Goal: Task Accomplishment & Management: Manage account settings

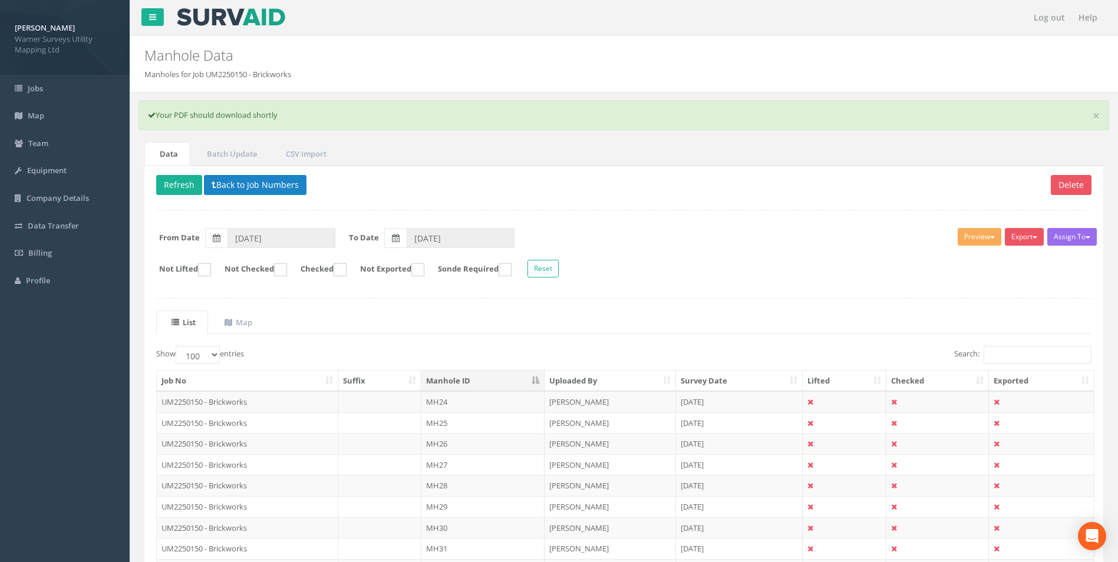
select select "100"
click at [250, 181] on button "Back to Job Numbers" at bounding box center [255, 185] width 103 height 20
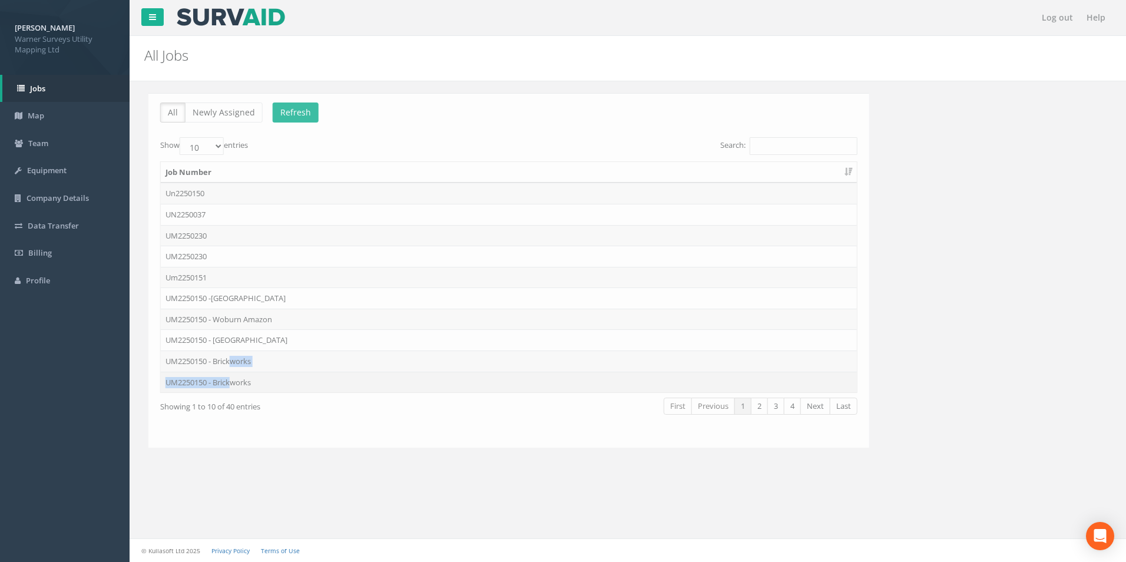
drag, startPoint x: 229, startPoint y: 361, endPoint x: 230, endPoint y: 375, distance: 13.6
click at [230, 375] on tbody "Un2250150 UN2250037 UM2250230 UM2250230 Um2250151 UM2250150 -Ampthill Road UM22…" at bounding box center [505, 288] width 696 height 210
drag, startPoint x: 230, startPoint y: 375, endPoint x: 330, endPoint y: 370, distance: 100.3
click at [330, 370] on td "UM2250150 - Brickworks" at bounding box center [505, 361] width 696 height 21
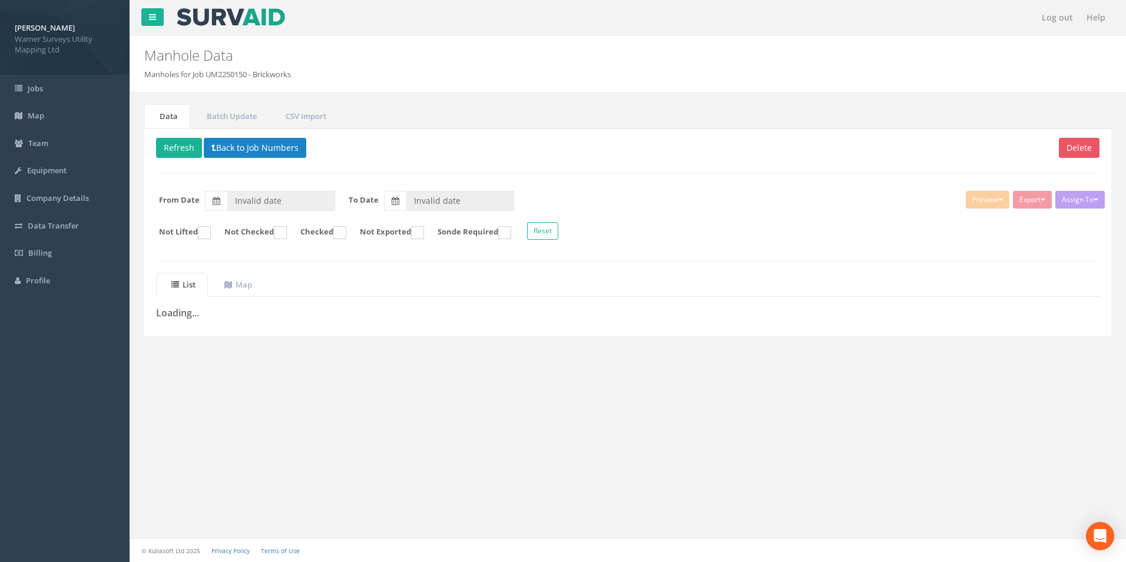
type input "[DATE]"
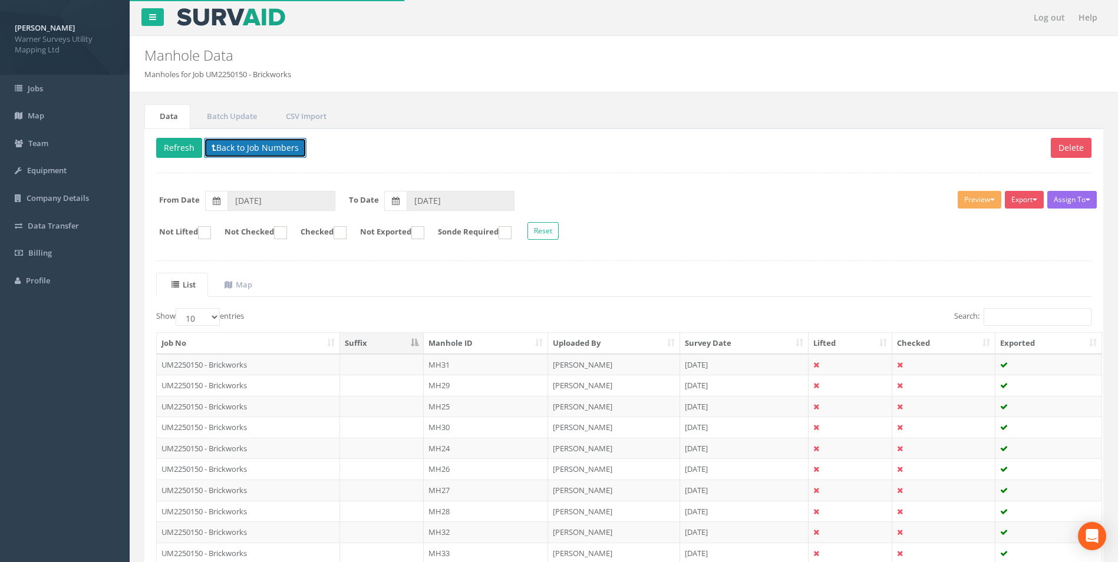
click at [234, 158] on p "Delete Refresh Back to Job Numbers" at bounding box center [623, 149] width 935 height 23
click at [241, 153] on button "Back to Job Numbers" at bounding box center [255, 148] width 103 height 20
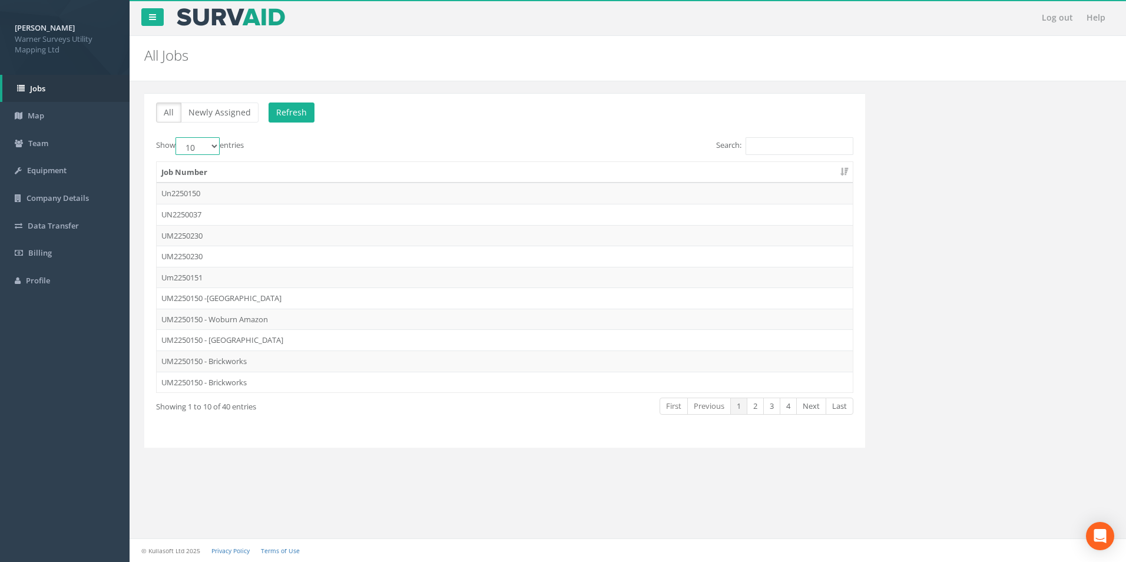
click at [197, 146] on select "10 25 50 100" at bounding box center [198, 146] width 44 height 18
select select "100"
click at [177, 137] on select "10 25 50 100" at bounding box center [198, 146] width 44 height 18
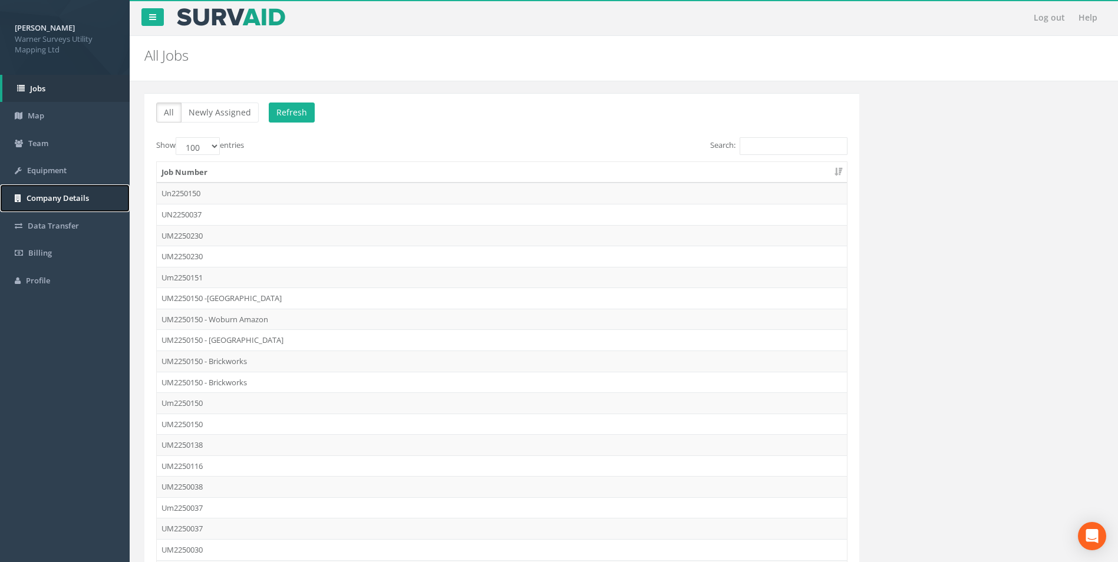
click at [68, 199] on span "Company Details" at bounding box center [58, 198] width 62 height 11
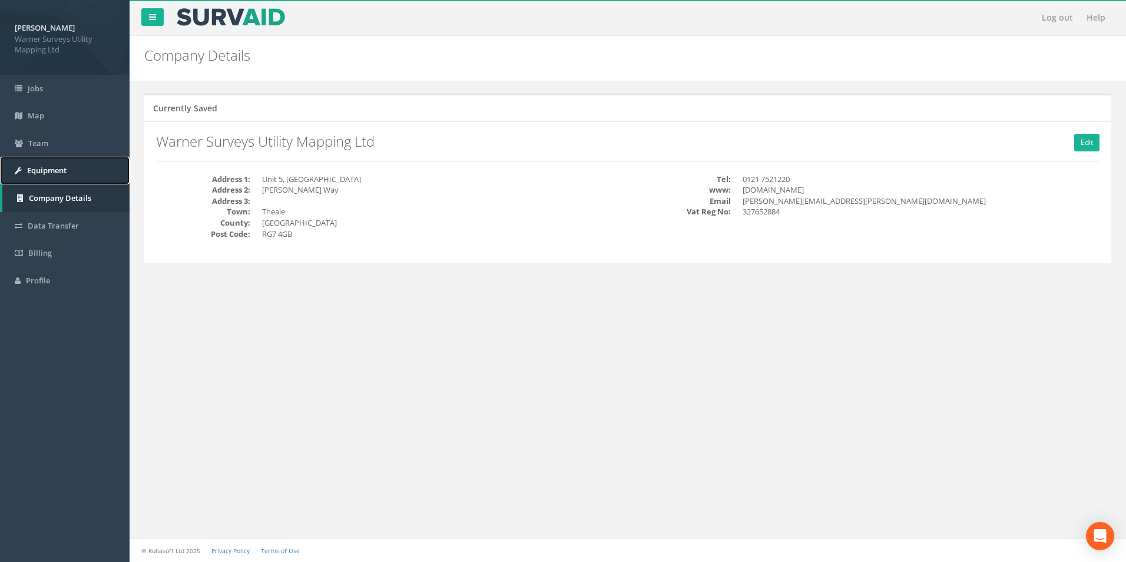
click at [52, 175] on span "Equipment" at bounding box center [46, 170] width 39 height 11
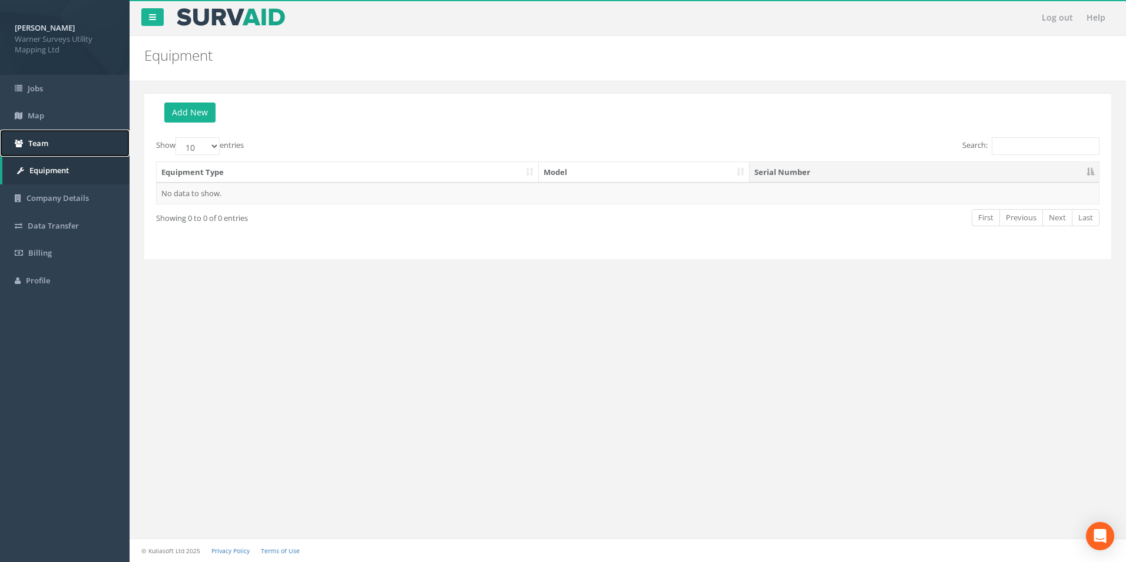
click at [47, 147] on span "Team" at bounding box center [38, 143] width 20 height 11
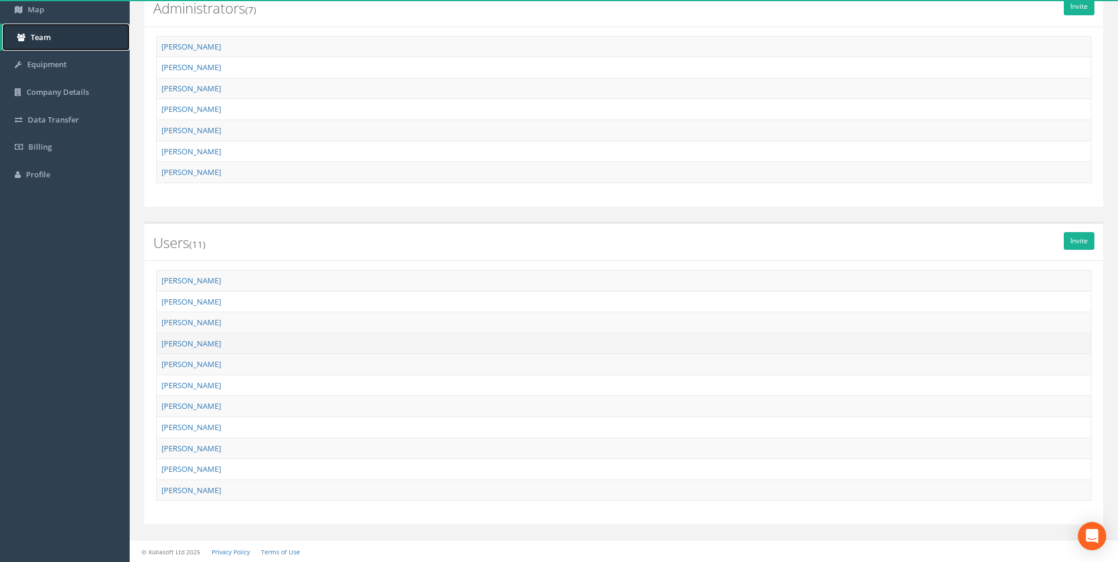
scroll to position [107, 0]
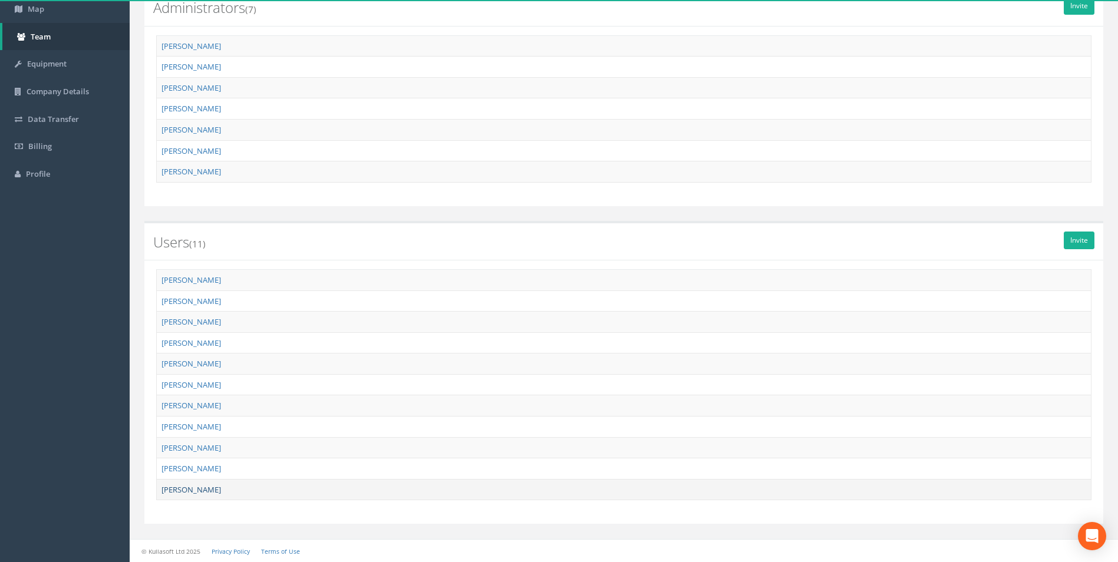
click at [177, 489] on link "[PERSON_NAME]" at bounding box center [190, 489] width 59 height 11
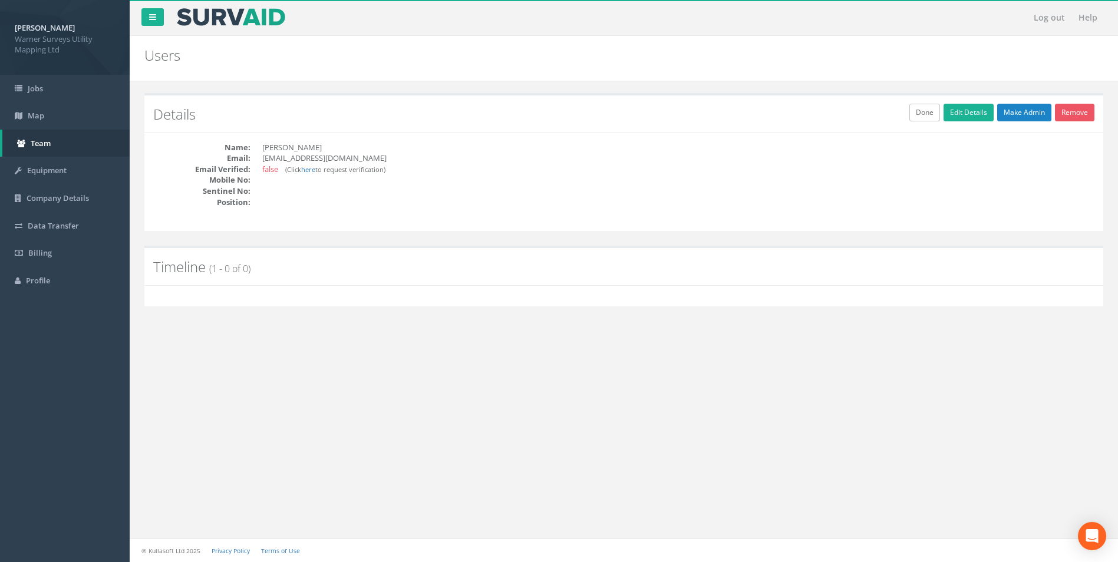
scroll to position [0, 0]
click at [1079, 116] on link "Remove" at bounding box center [1082, 113] width 39 height 18
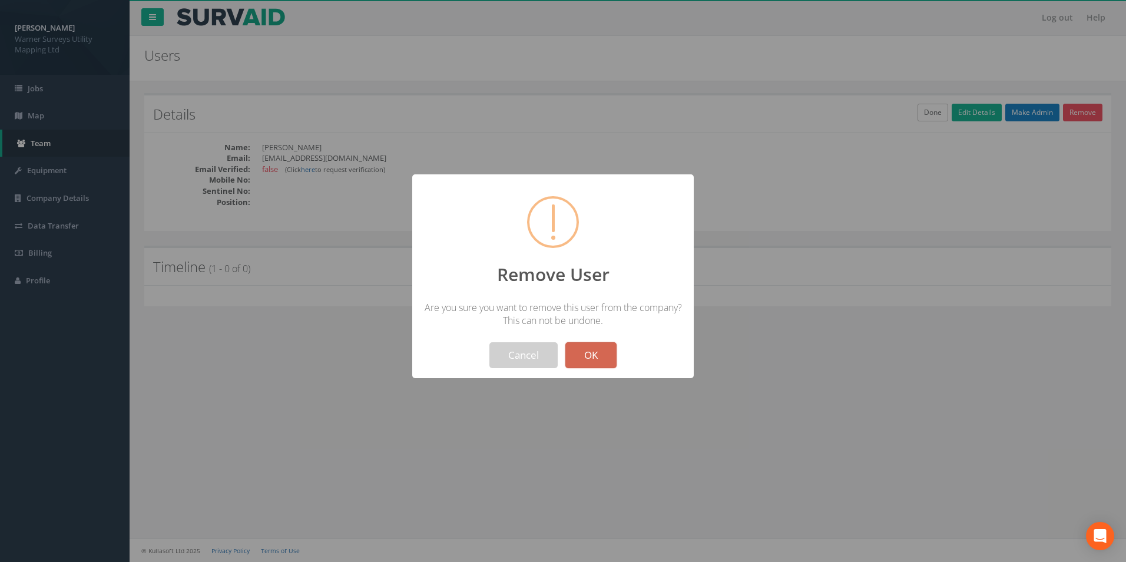
click at [586, 359] on button "OK" at bounding box center [591, 355] width 51 height 26
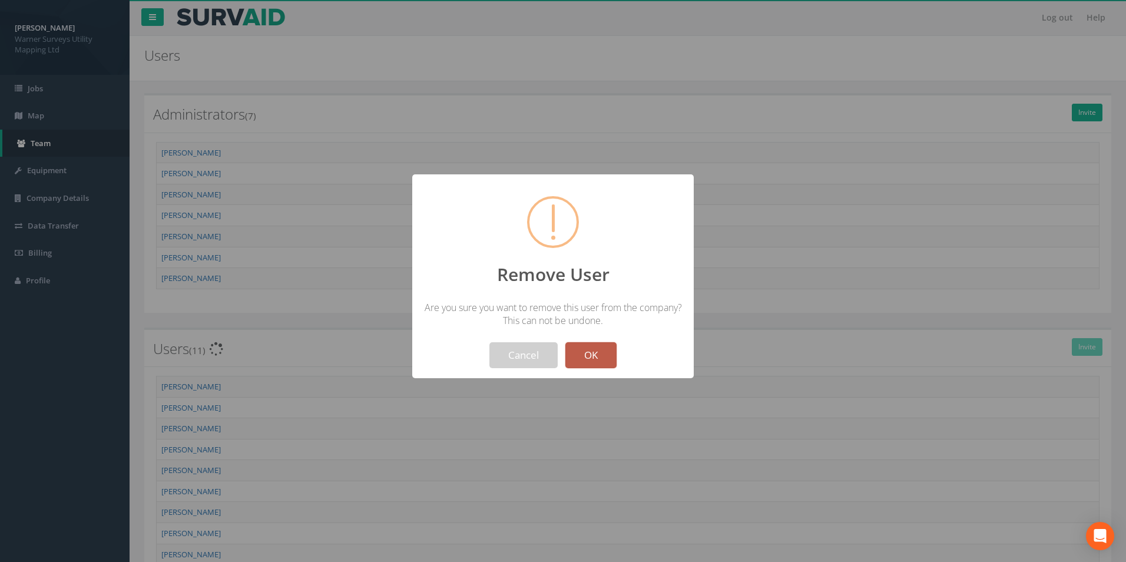
click at [597, 358] on button "OK" at bounding box center [591, 355] width 51 height 26
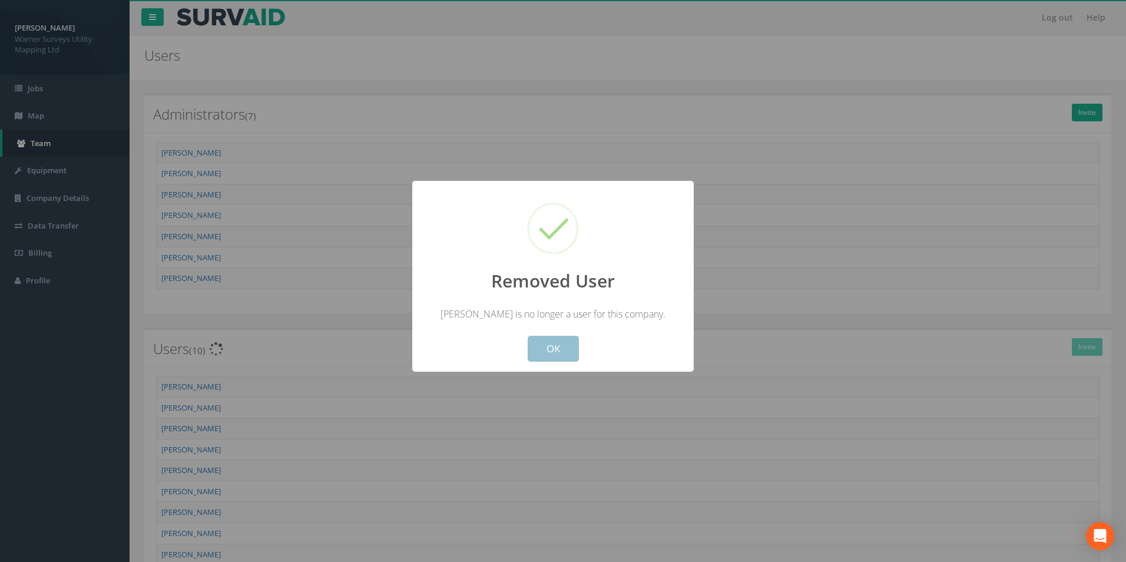
click at [553, 351] on button "OK" at bounding box center [553, 349] width 51 height 26
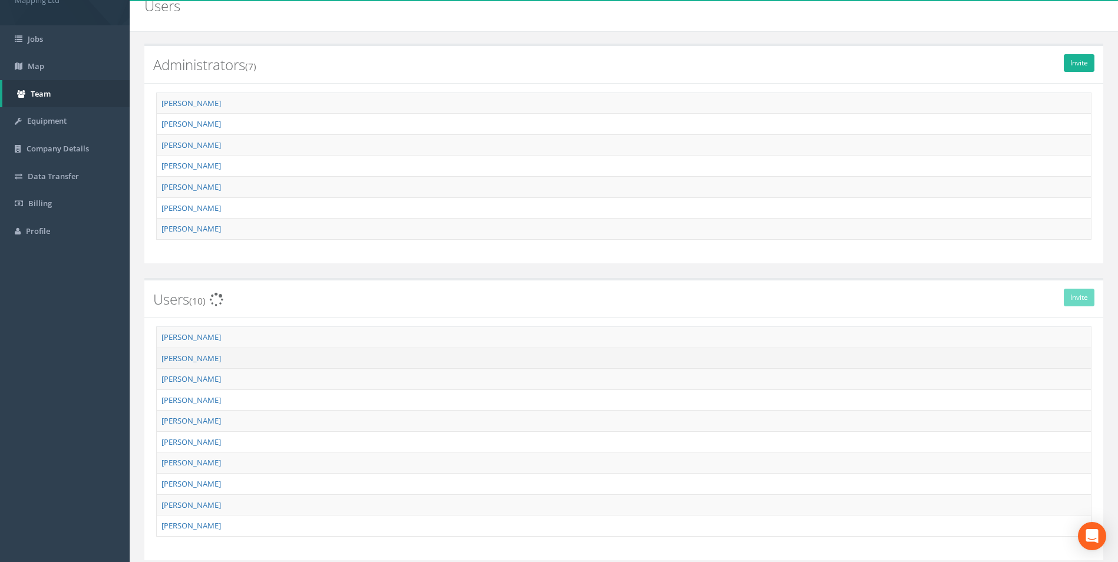
scroll to position [86, 0]
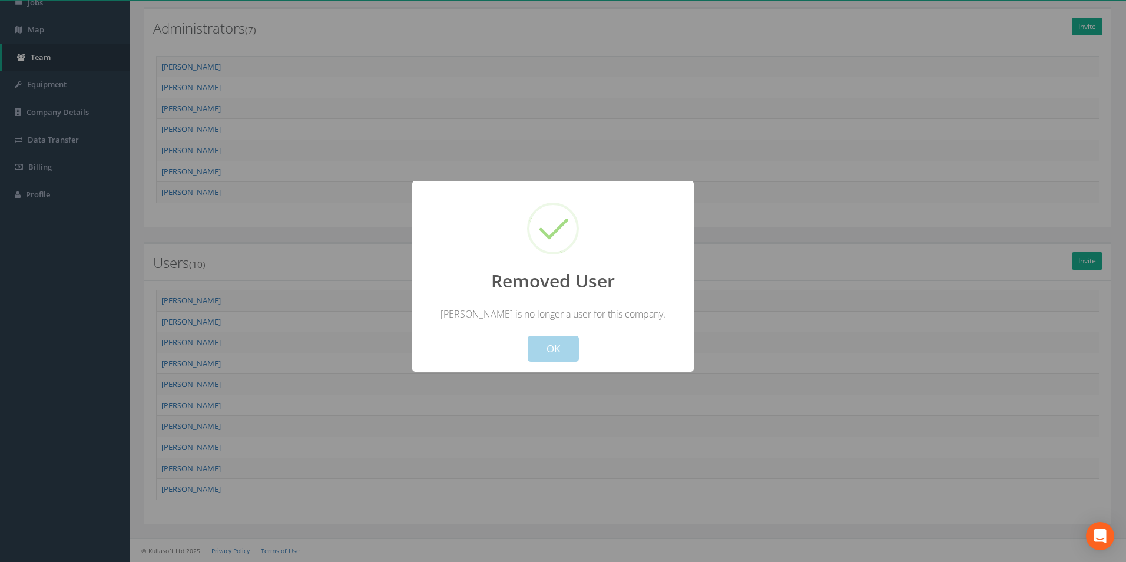
click at [550, 352] on button "OK" at bounding box center [553, 349] width 51 height 26
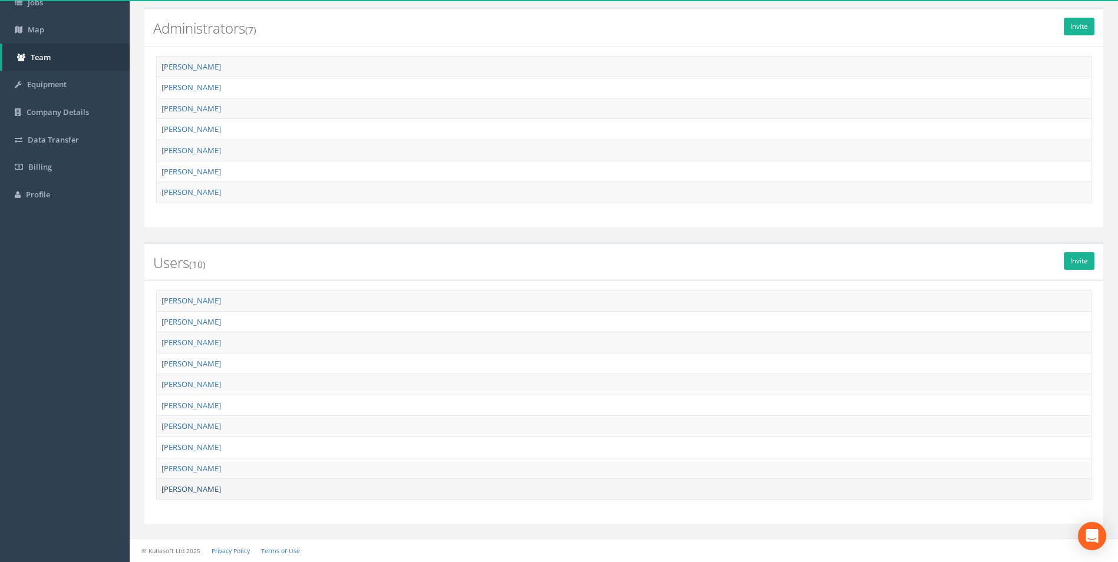
click at [186, 490] on link "[PERSON_NAME]" at bounding box center [190, 489] width 59 height 11
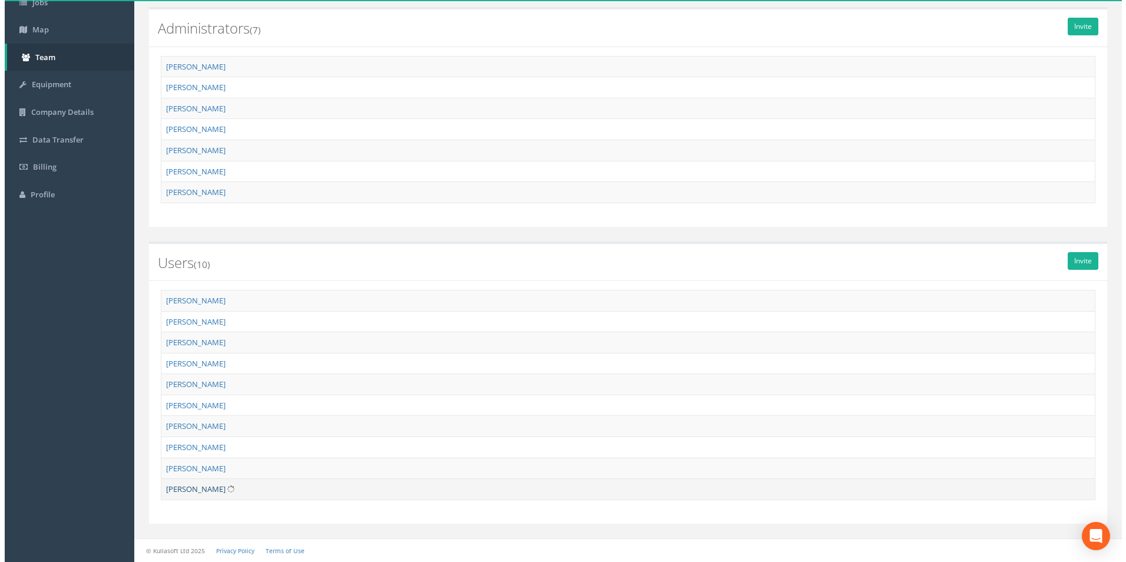
scroll to position [77, 0]
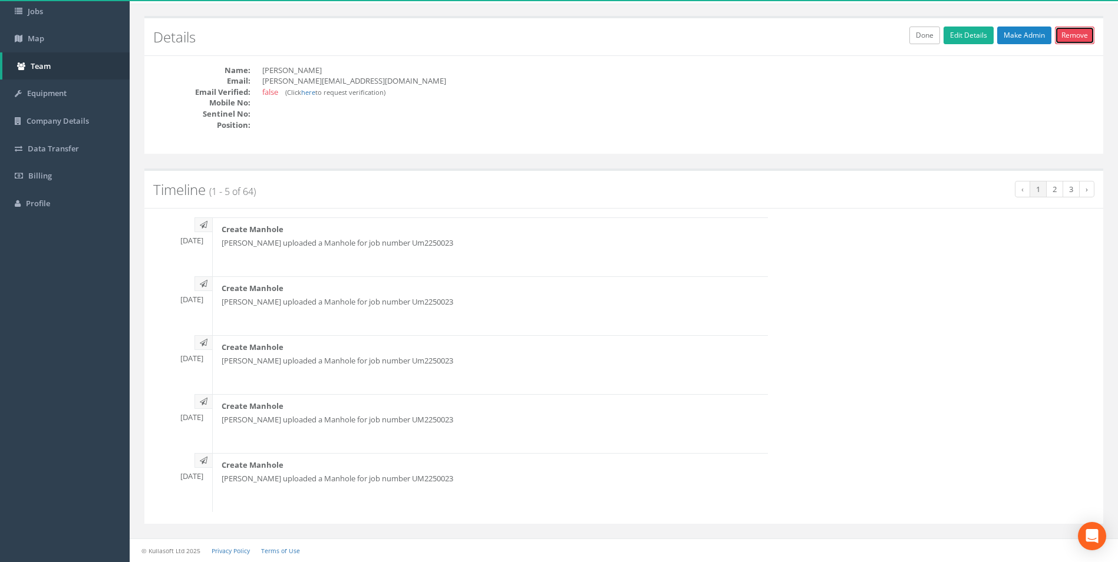
click at [1076, 42] on link "Remove" at bounding box center [1074, 36] width 39 height 18
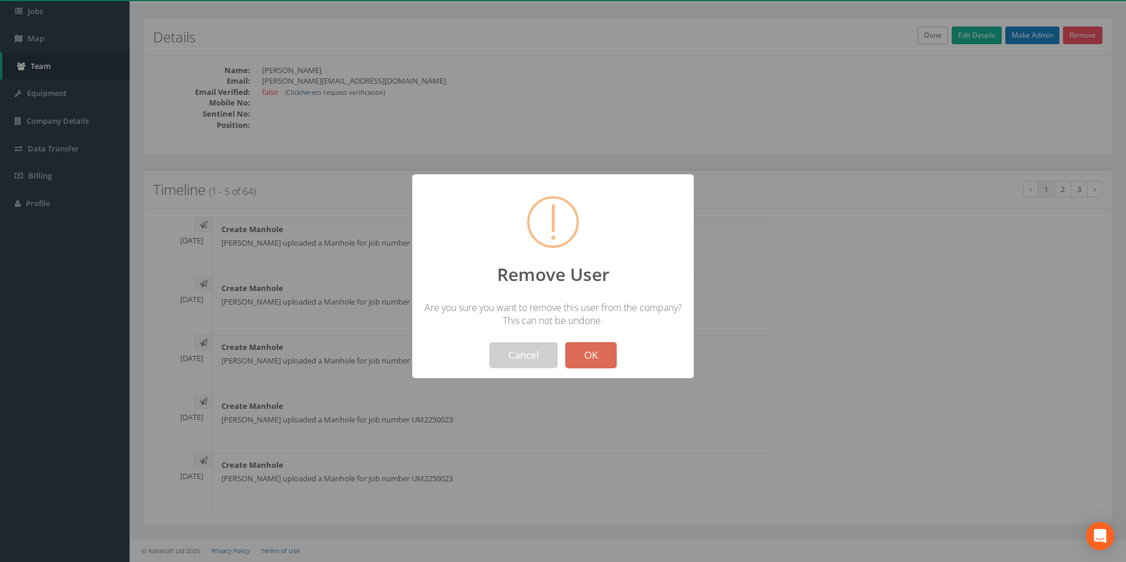
click at [586, 369] on div "Remove User Are you sure you want to remove this user from the company? This ca…" at bounding box center [553, 276] width 282 height 204
click at [584, 365] on button "OK" at bounding box center [591, 355] width 51 height 26
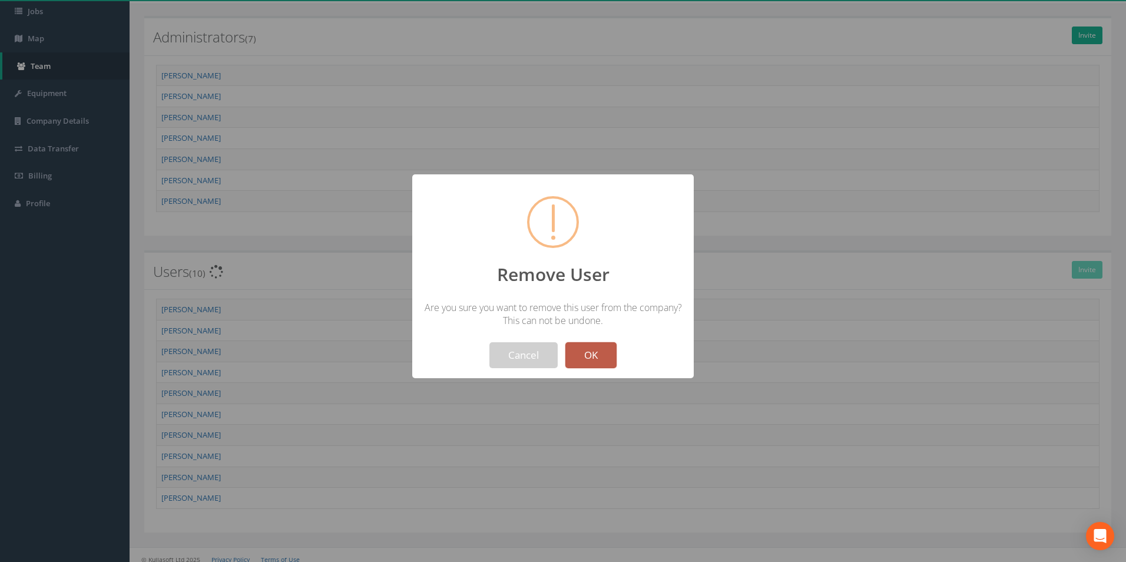
click at [583, 356] on button "OK" at bounding box center [591, 355] width 51 height 26
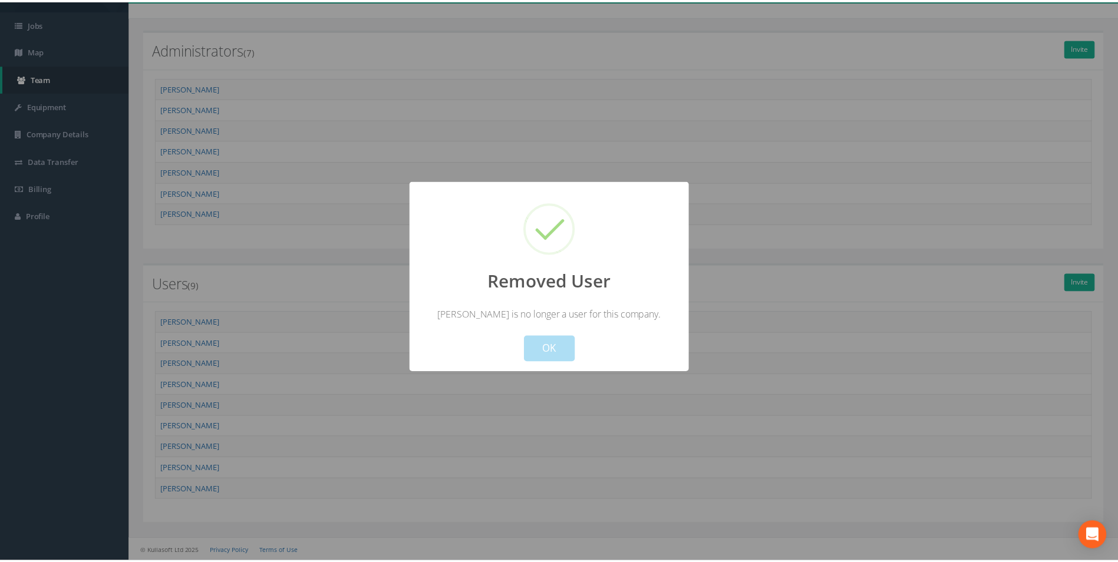
scroll to position [65, 0]
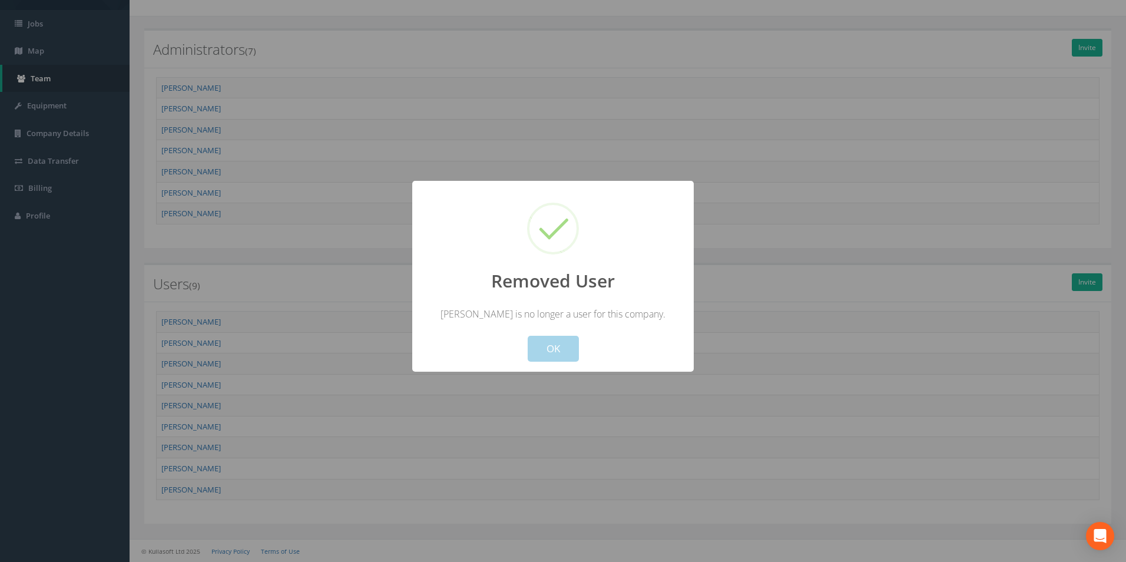
click at [556, 346] on button "OK" at bounding box center [553, 349] width 51 height 26
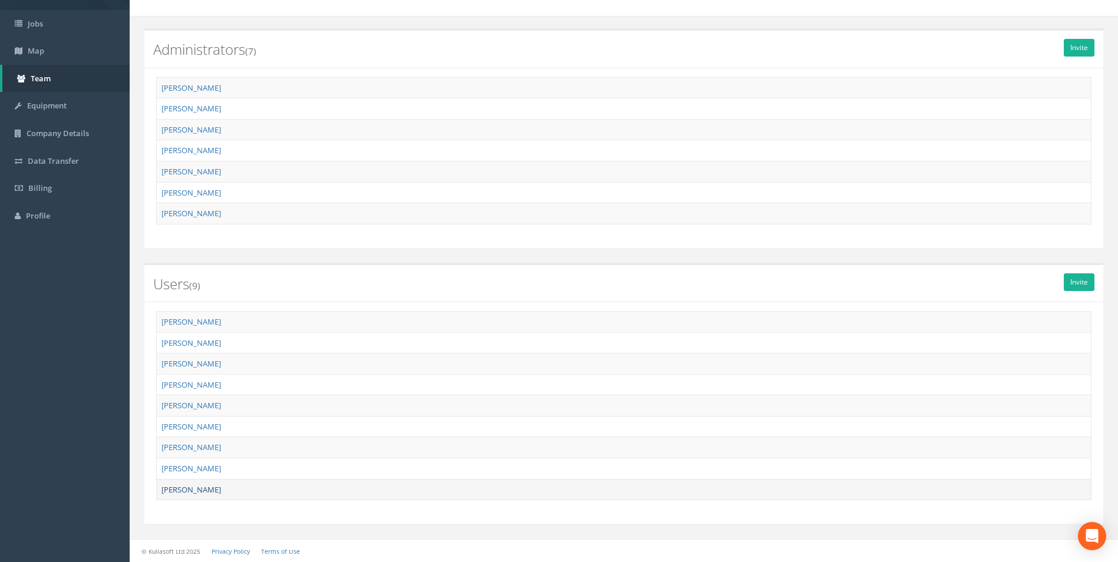
click at [182, 491] on link "[PERSON_NAME]" at bounding box center [190, 489] width 59 height 11
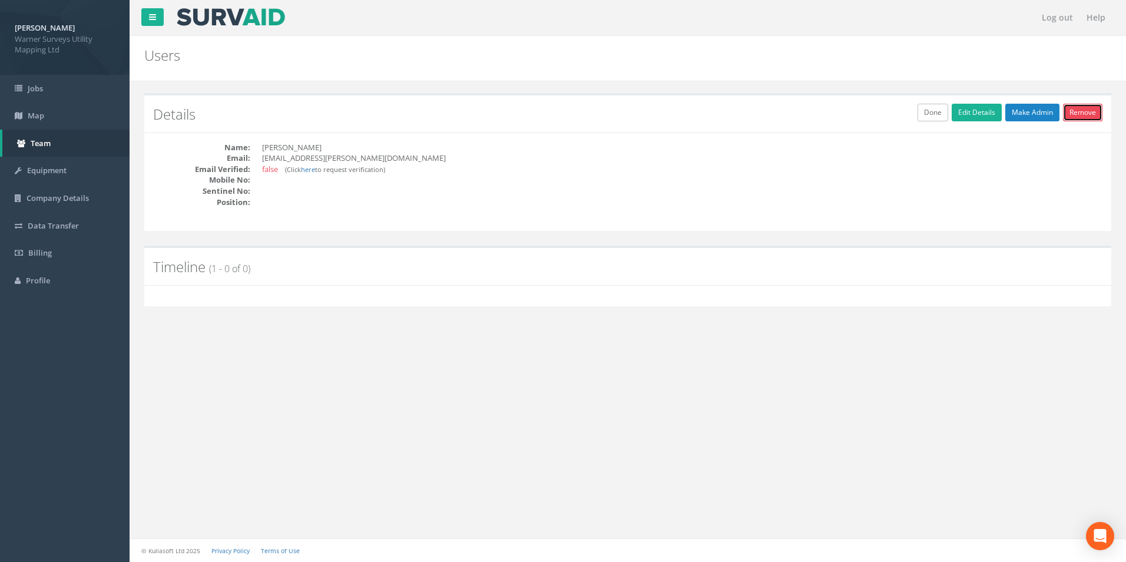
click at [1090, 113] on link "Remove" at bounding box center [1082, 113] width 39 height 18
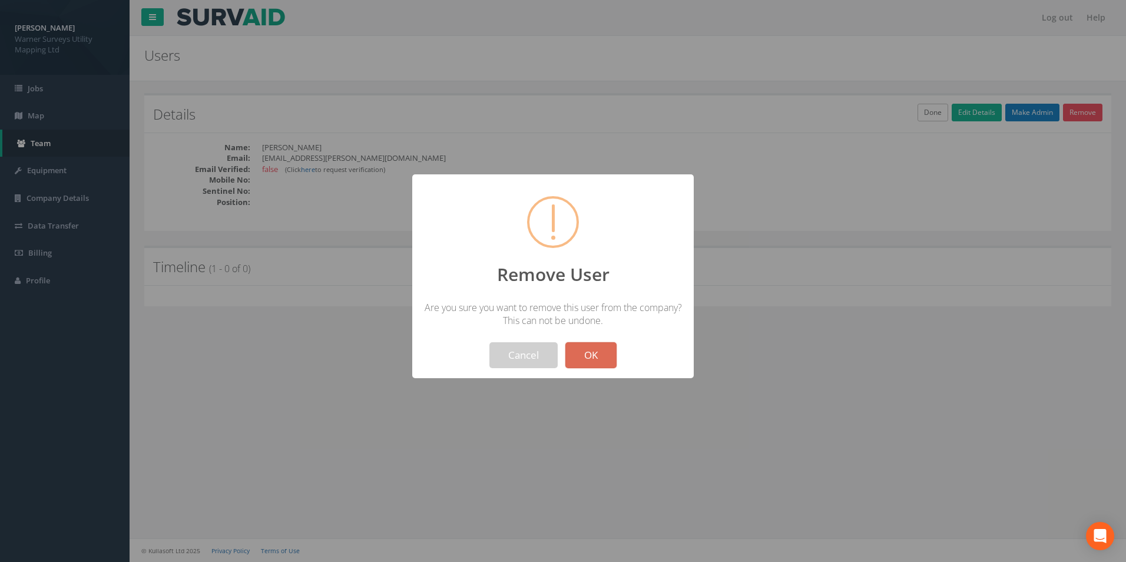
click at [599, 351] on button "OK" at bounding box center [591, 355] width 51 height 26
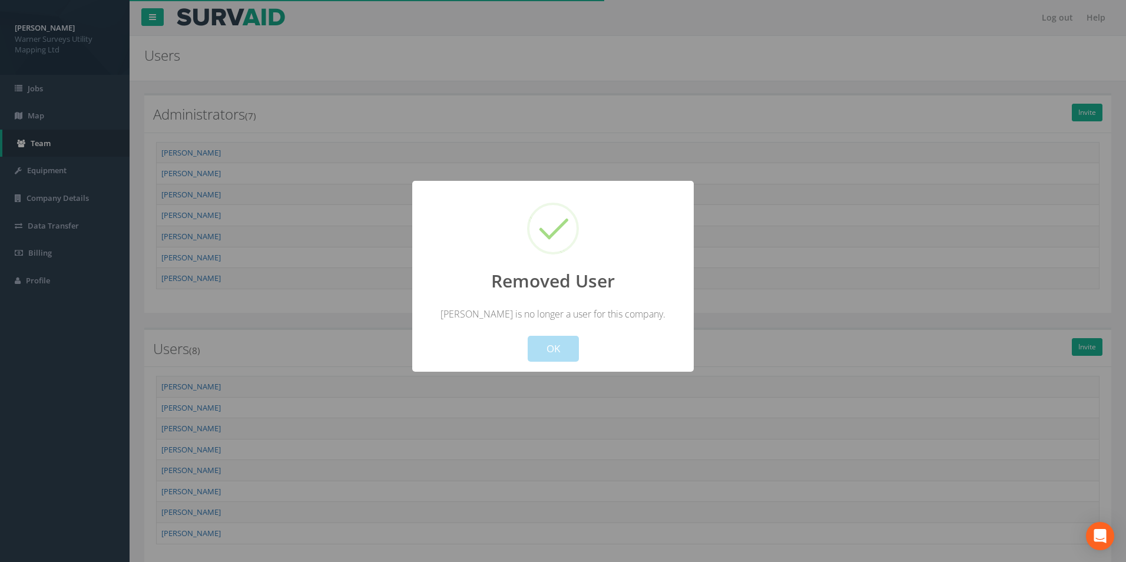
click at [561, 344] on button "OK" at bounding box center [553, 349] width 51 height 26
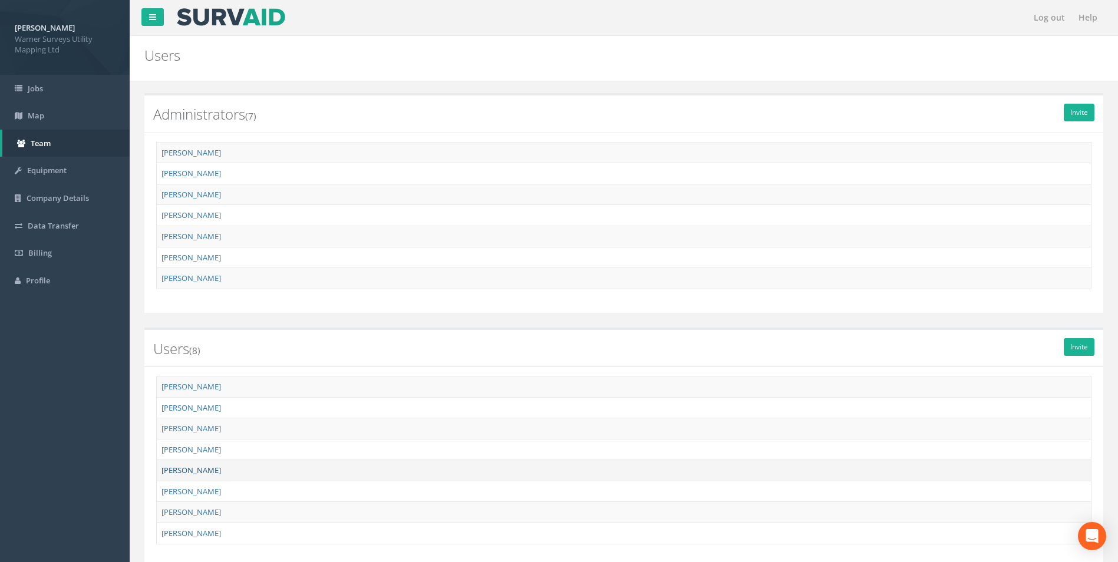
click at [199, 467] on link "[PERSON_NAME]" at bounding box center [190, 470] width 59 height 11
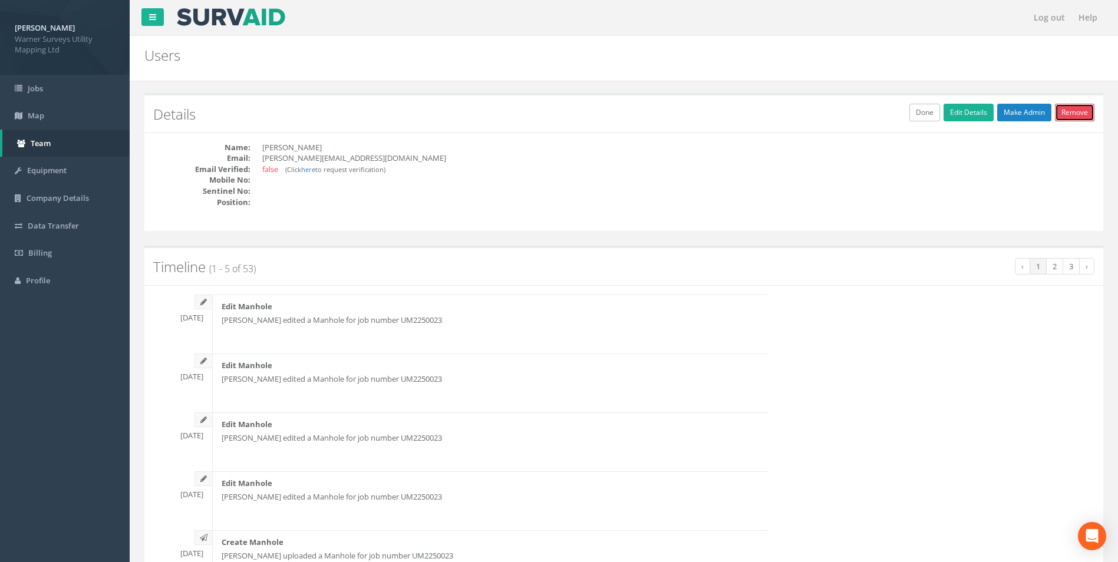
click at [1080, 115] on link "Remove" at bounding box center [1074, 113] width 39 height 18
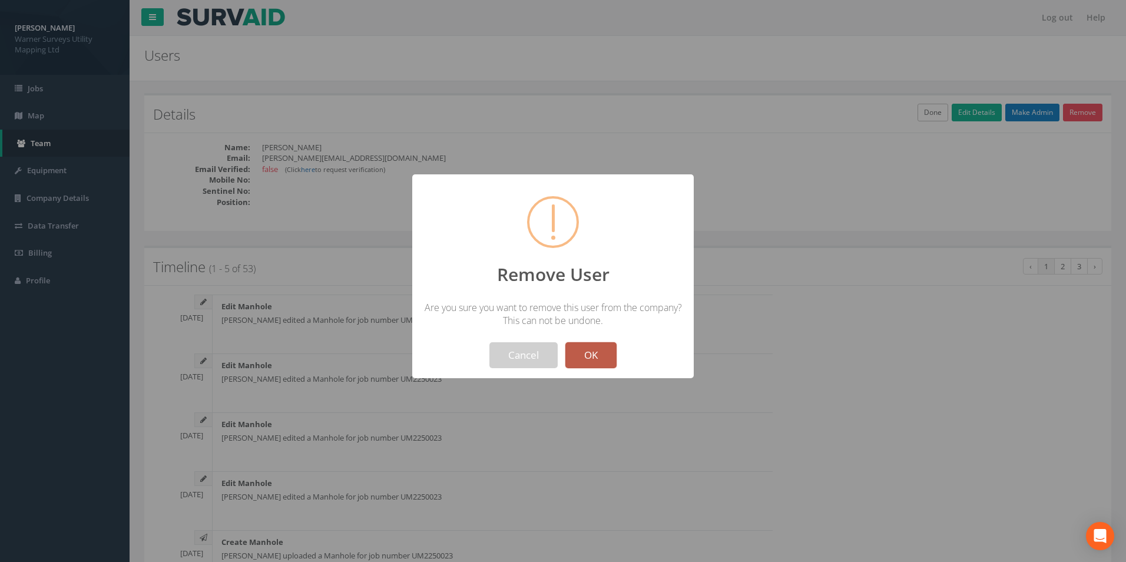
click at [590, 356] on button "OK" at bounding box center [591, 355] width 51 height 26
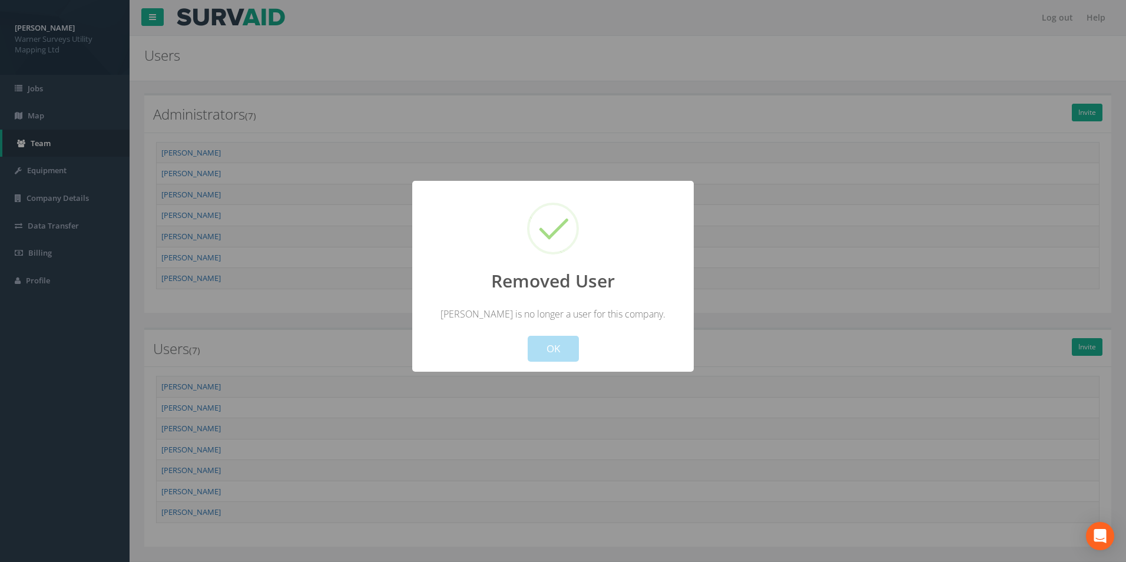
click at [171, 491] on div at bounding box center [563, 281] width 1126 height 562
click at [174, 512] on div at bounding box center [563, 281] width 1126 height 562
click at [551, 352] on button "OK" at bounding box center [553, 349] width 51 height 26
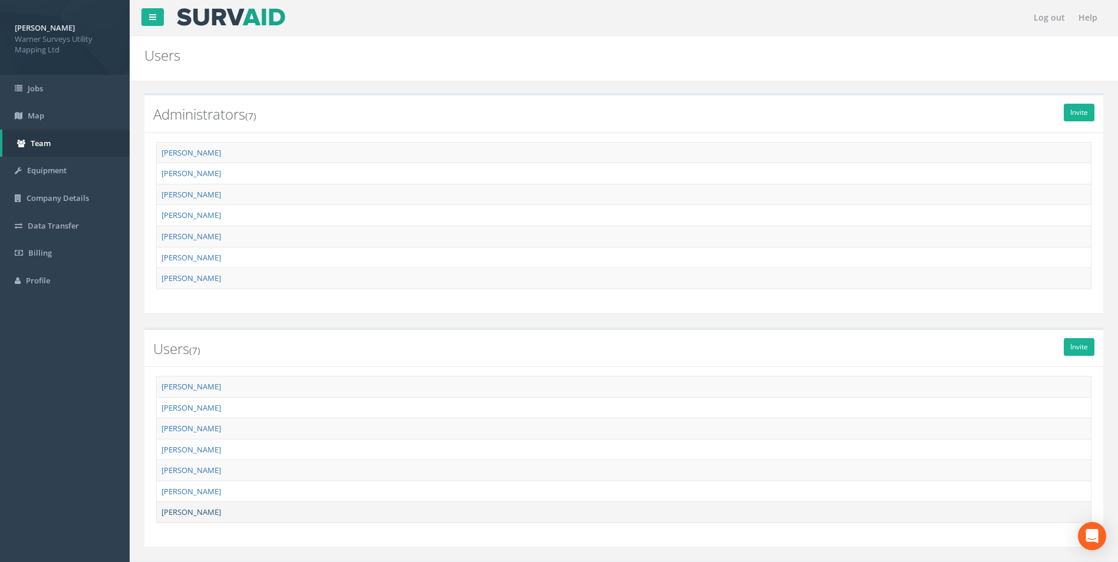
click at [172, 513] on link "[PERSON_NAME]" at bounding box center [190, 512] width 59 height 11
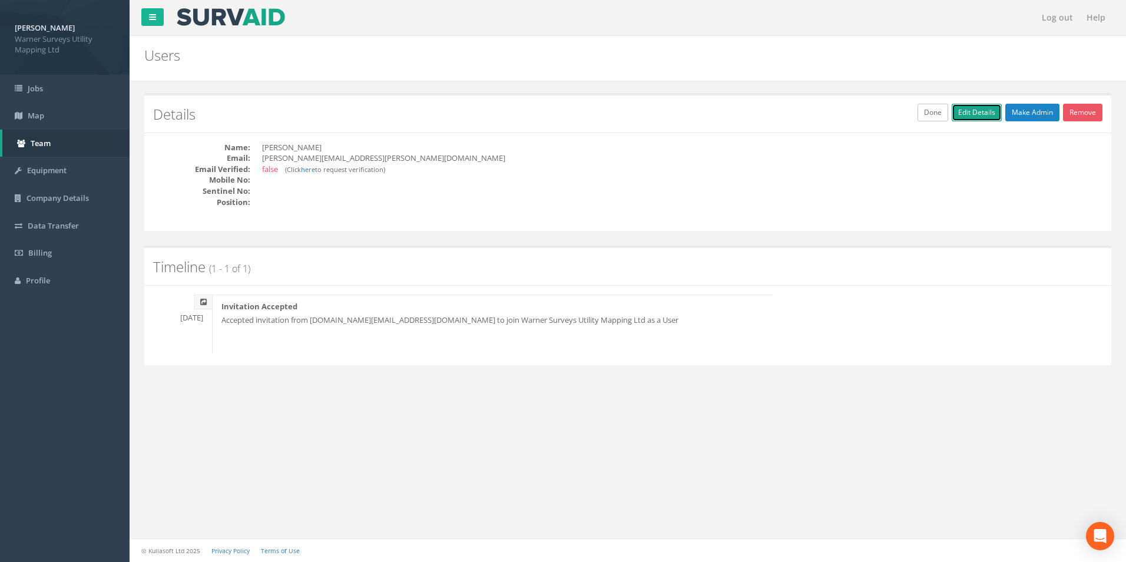
click at [986, 110] on link "Edit Details" at bounding box center [977, 113] width 50 height 18
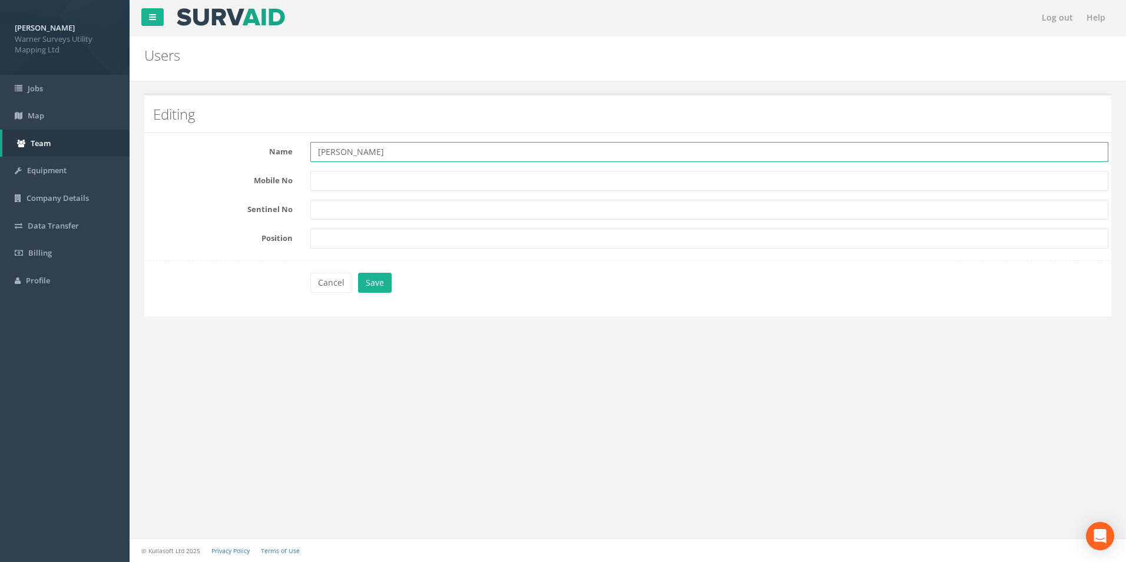
drag, startPoint x: 322, startPoint y: 155, endPoint x: 327, endPoint y: 151, distance: 6.3
click at [325, 155] on input "[PERSON_NAME]" at bounding box center [709, 152] width 798 height 20
click at [378, 280] on button "Save" at bounding box center [375, 283] width 34 height 20
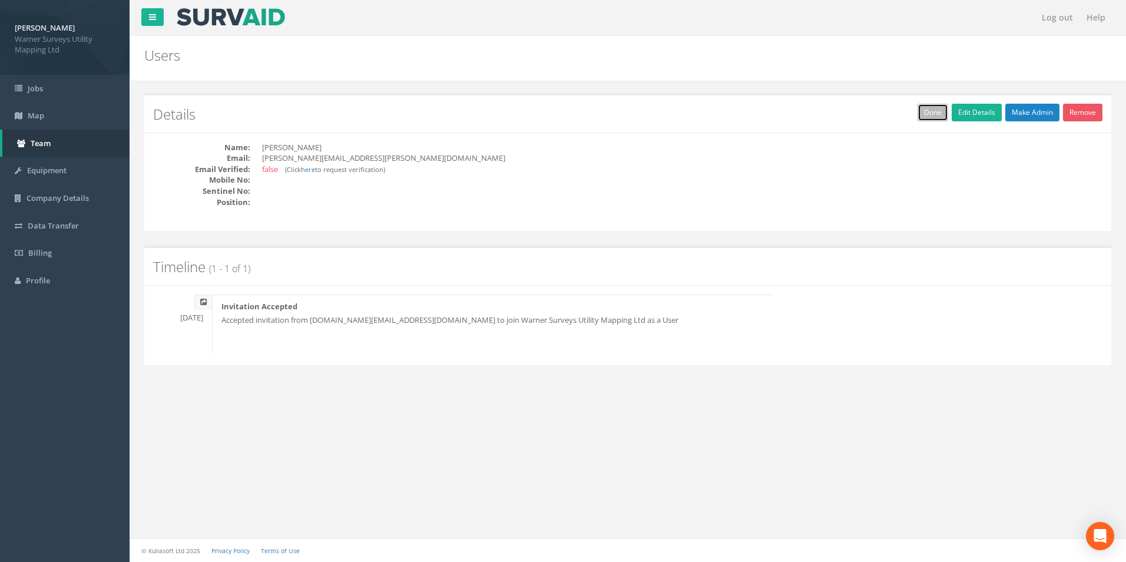
click at [937, 120] on link "Done" at bounding box center [933, 113] width 31 height 18
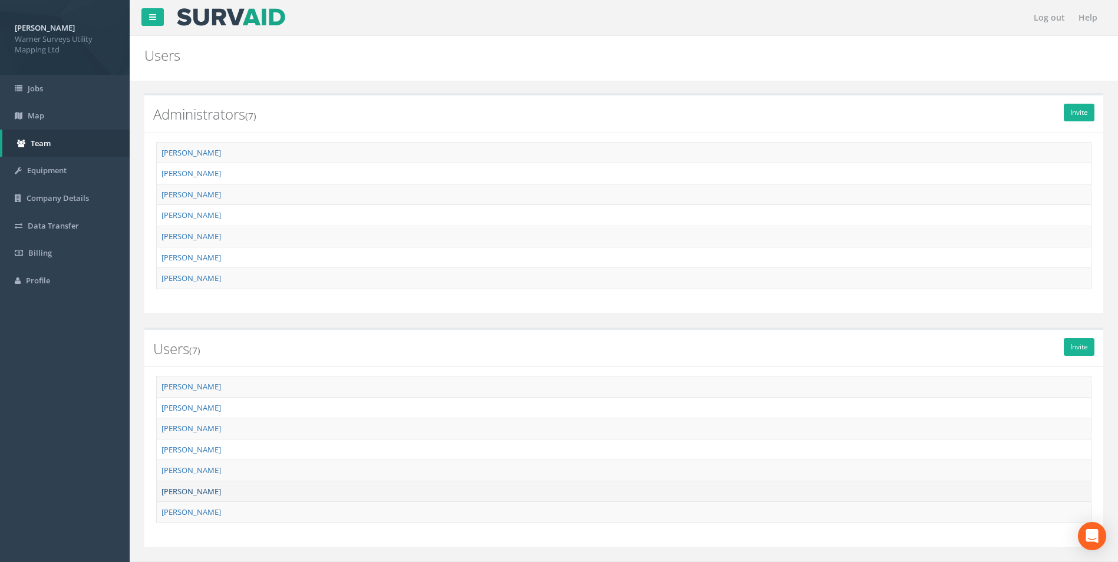
click at [187, 494] on link "[PERSON_NAME]" at bounding box center [190, 491] width 59 height 11
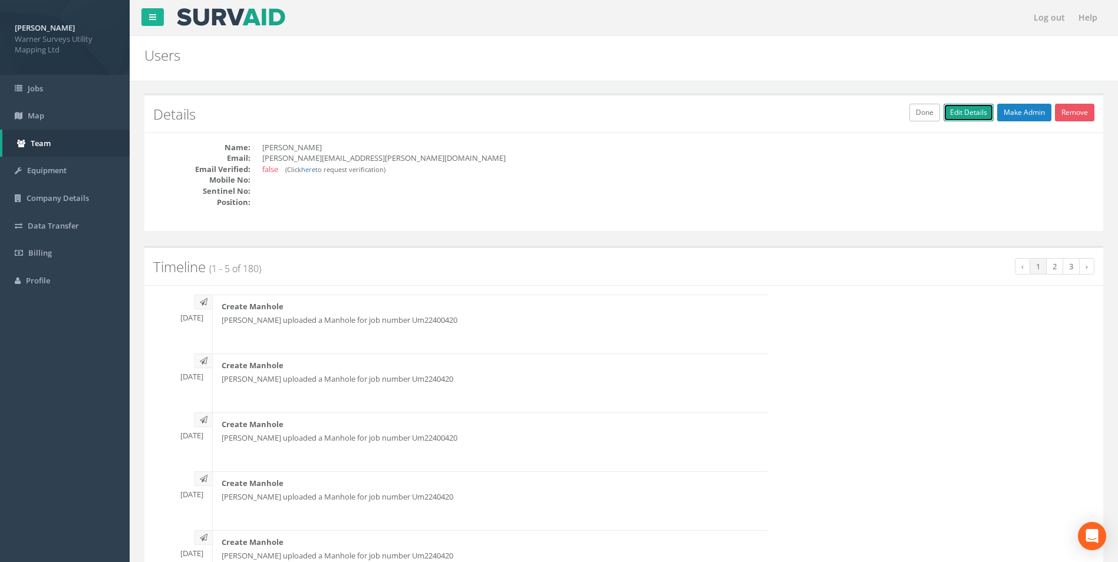
click at [975, 114] on link "Edit Details" at bounding box center [968, 113] width 50 height 18
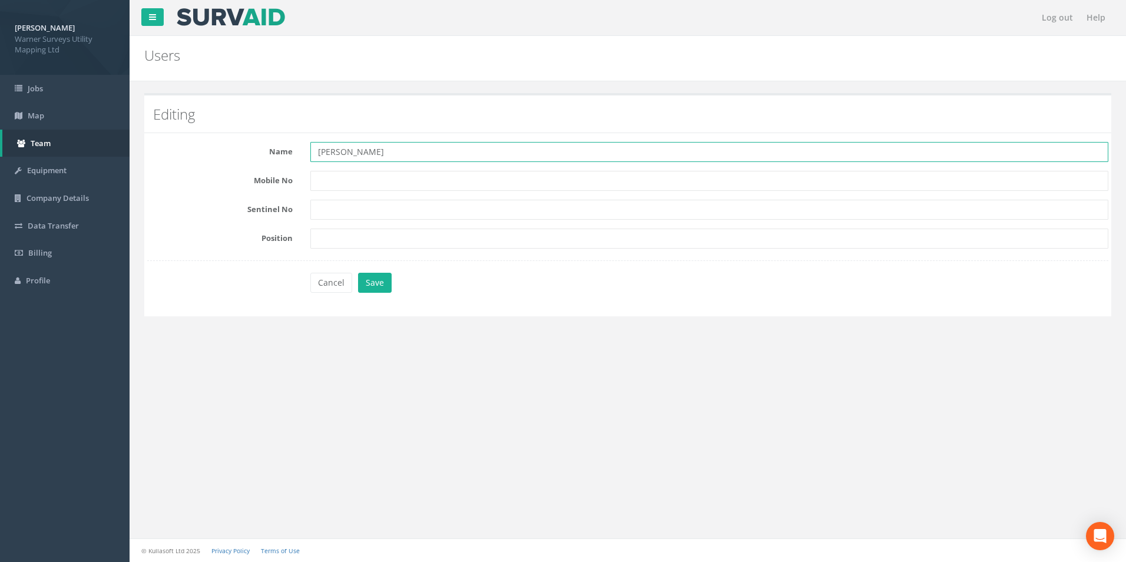
click at [320, 153] on input "[PERSON_NAME]" at bounding box center [709, 152] width 798 height 20
type input "[PERSON_NAME]"
click at [372, 282] on button "Save" at bounding box center [375, 283] width 34 height 20
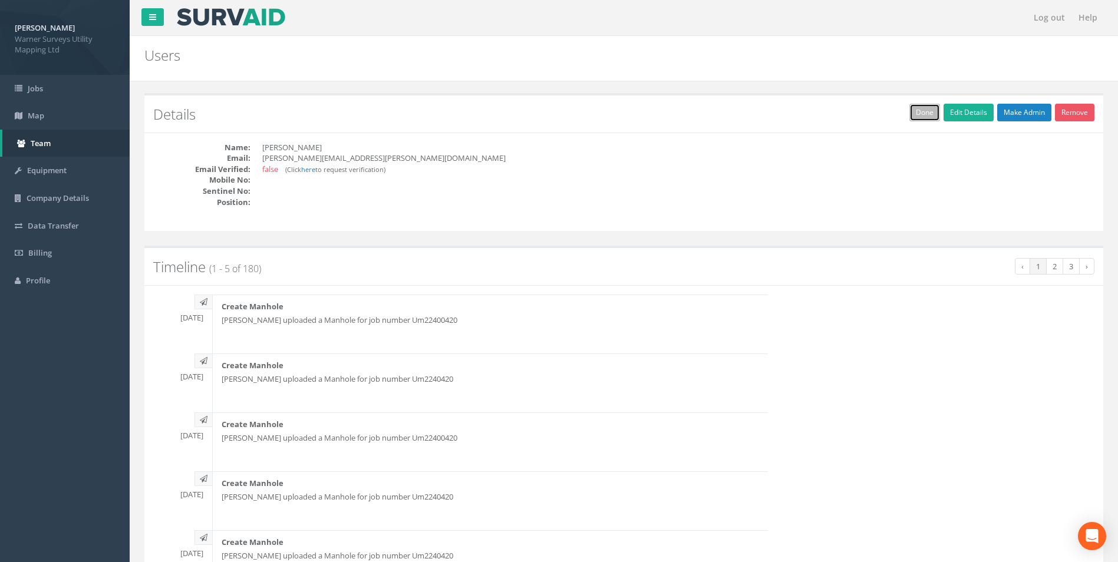
click at [928, 117] on link "Done" at bounding box center [924, 113] width 31 height 18
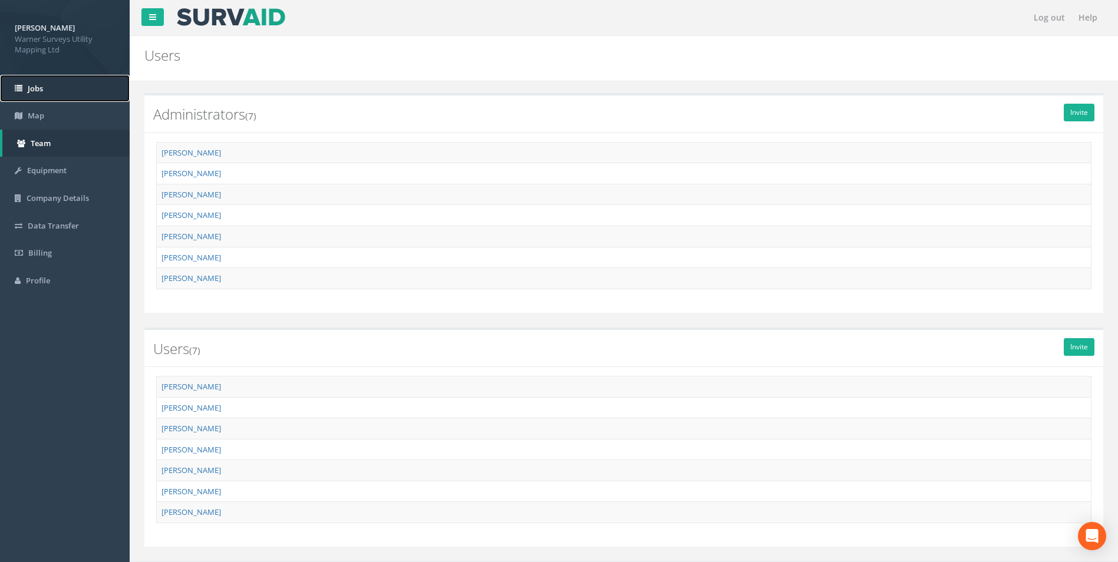
click at [34, 91] on span "Jobs" at bounding box center [35, 88] width 15 height 11
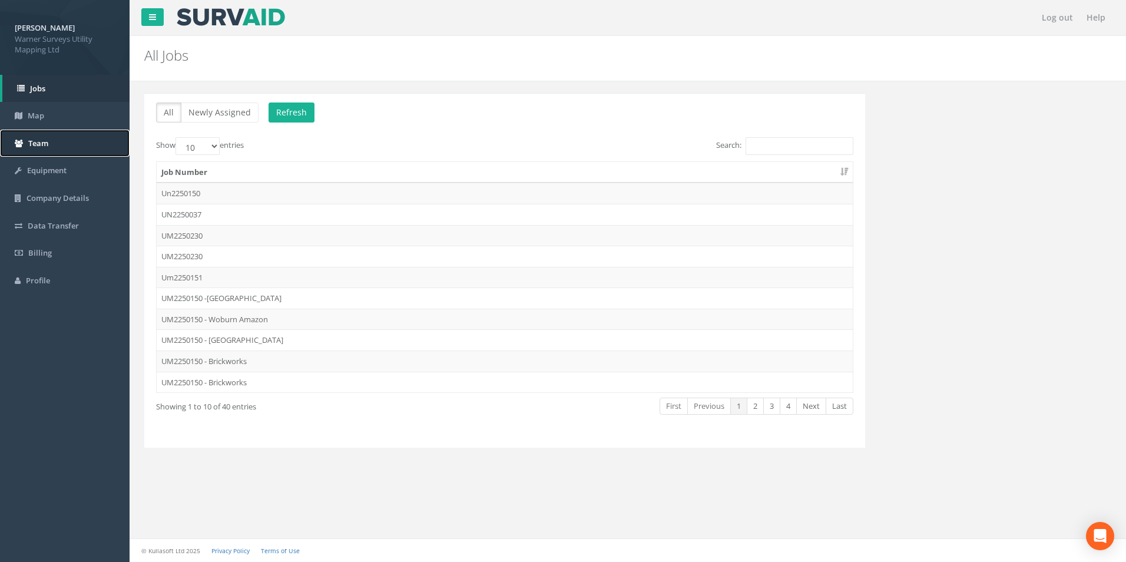
click at [47, 143] on span "Team" at bounding box center [38, 143] width 20 height 11
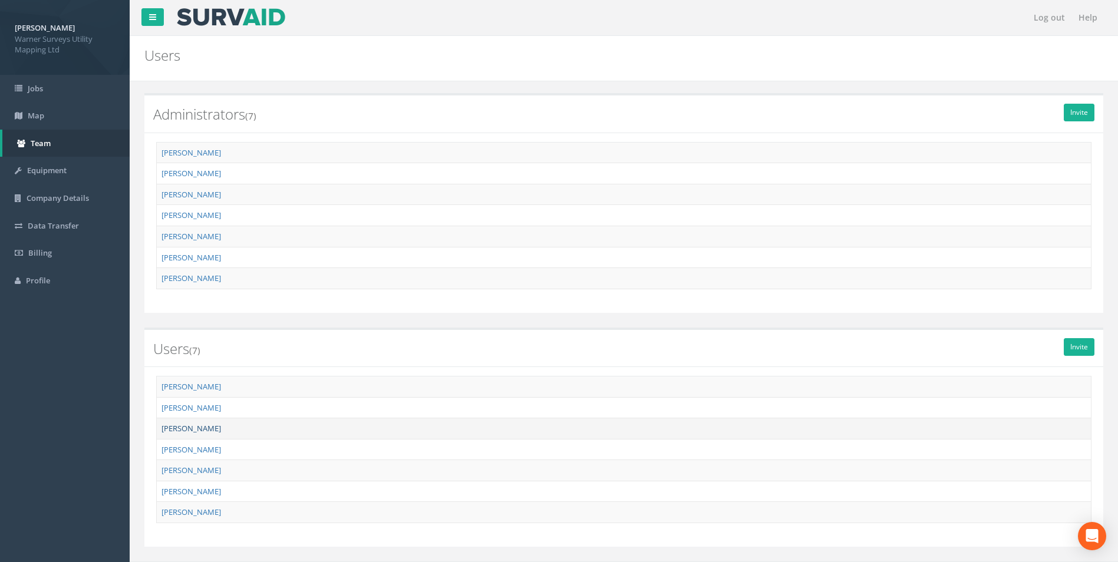
click at [221, 425] on link "[PERSON_NAME]" at bounding box center [190, 428] width 59 height 11
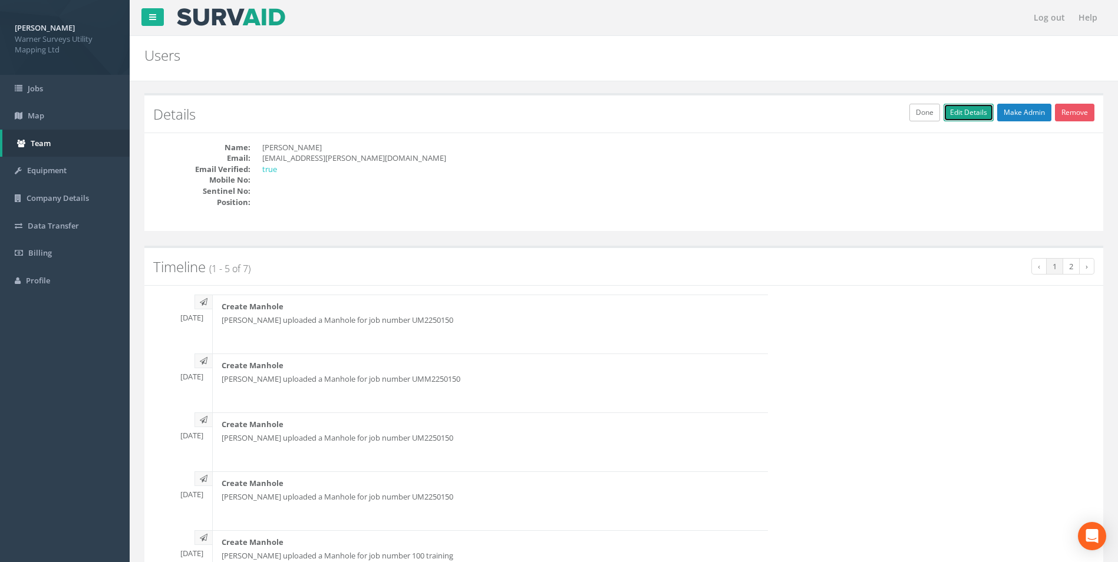
click at [957, 107] on link "Edit Details" at bounding box center [968, 113] width 50 height 18
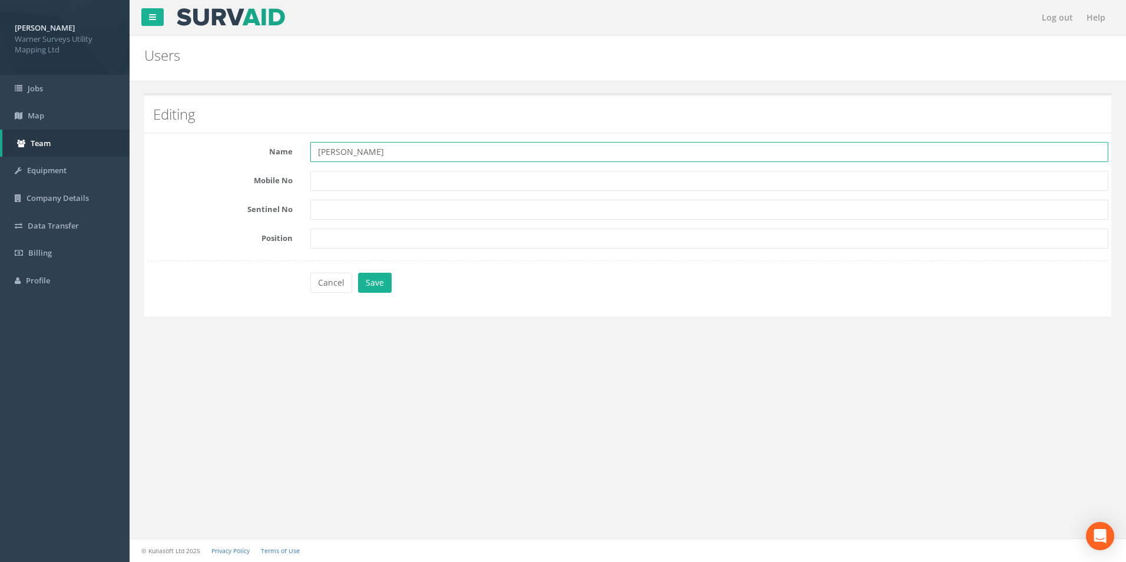
drag, startPoint x: 342, startPoint y: 151, endPoint x: 405, endPoint y: 154, distance: 63.1
click at [342, 151] on input "[PERSON_NAME]" at bounding box center [709, 152] width 798 height 20
type input "[PERSON_NAME]"
click at [375, 279] on button "Save" at bounding box center [375, 283] width 34 height 20
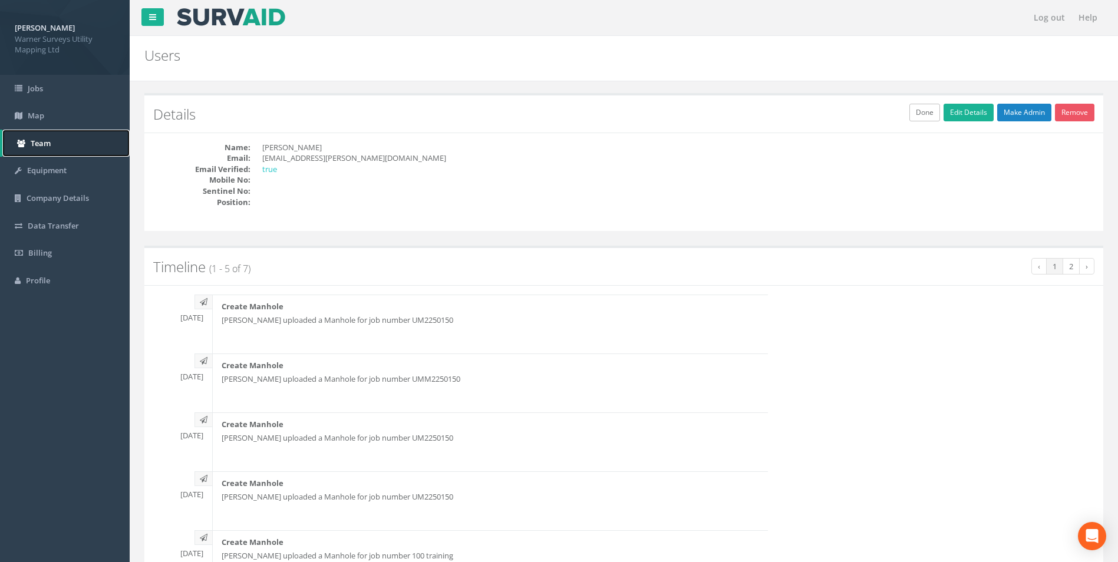
click at [34, 148] on link "Team" at bounding box center [65, 144] width 127 height 28
click at [37, 143] on span "Team" at bounding box center [41, 143] width 20 height 11
click at [37, 100] on link "Jobs" at bounding box center [65, 89] width 130 height 28
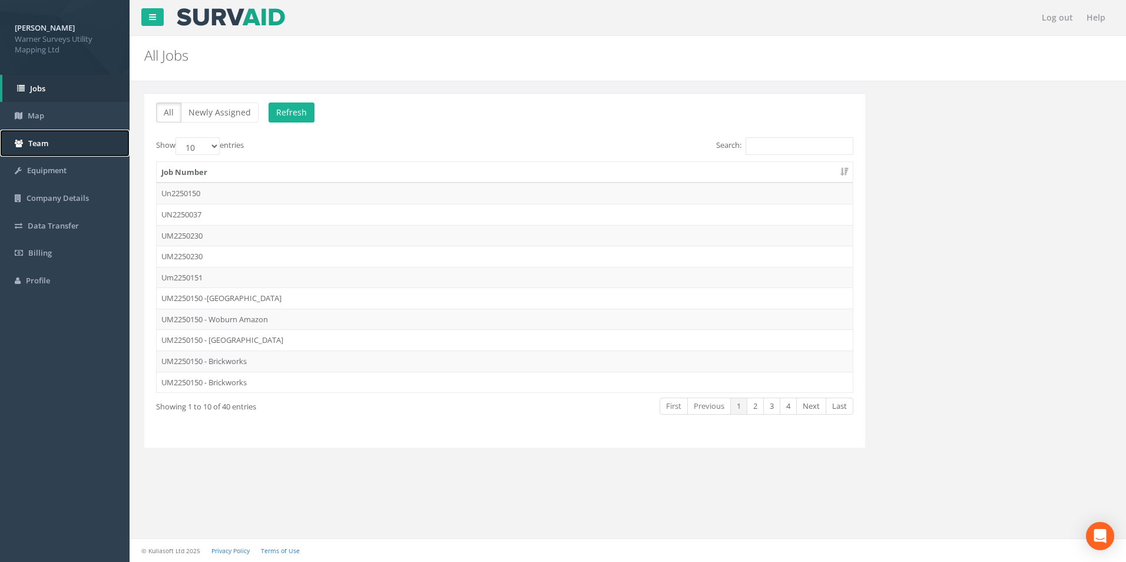
click at [64, 148] on link "Team" at bounding box center [65, 144] width 130 height 28
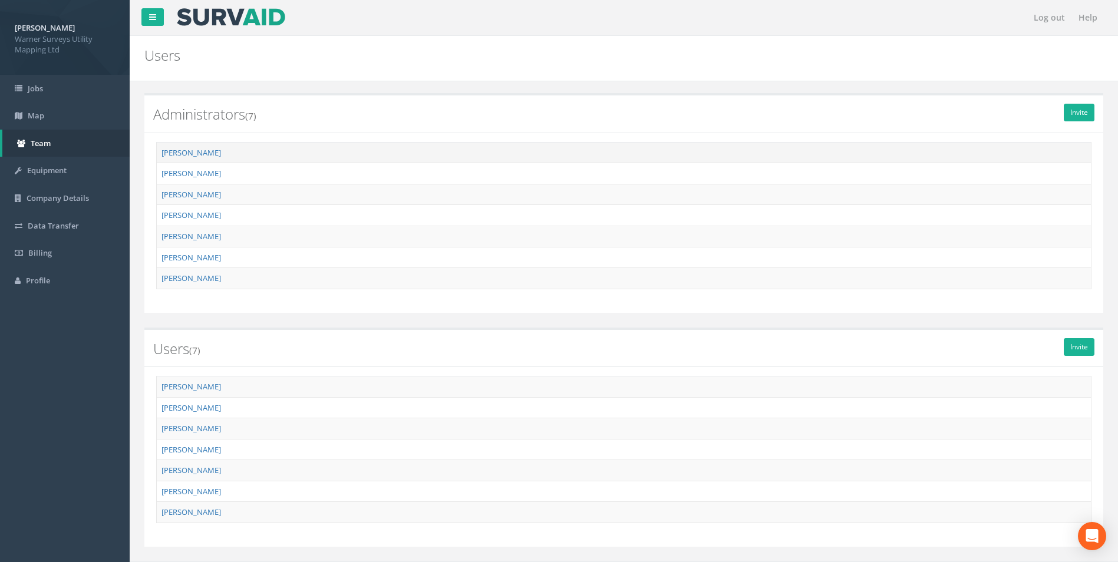
click at [239, 147] on td "[PERSON_NAME]" at bounding box center [624, 152] width 934 height 21
click at [174, 149] on link "[PERSON_NAME]" at bounding box center [190, 152] width 59 height 11
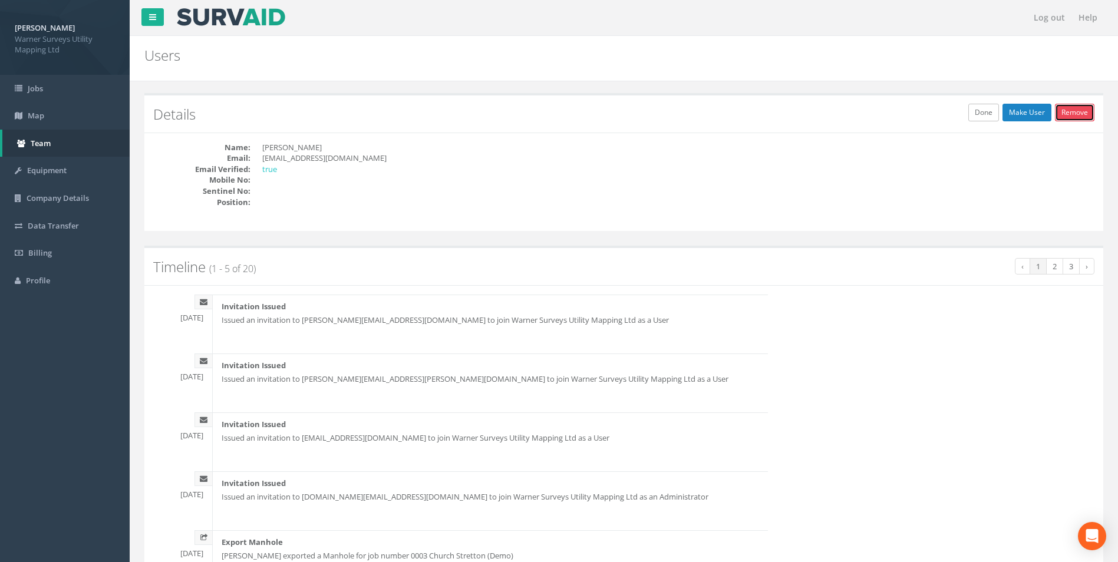
click at [1081, 119] on link "Remove" at bounding box center [1074, 113] width 39 height 18
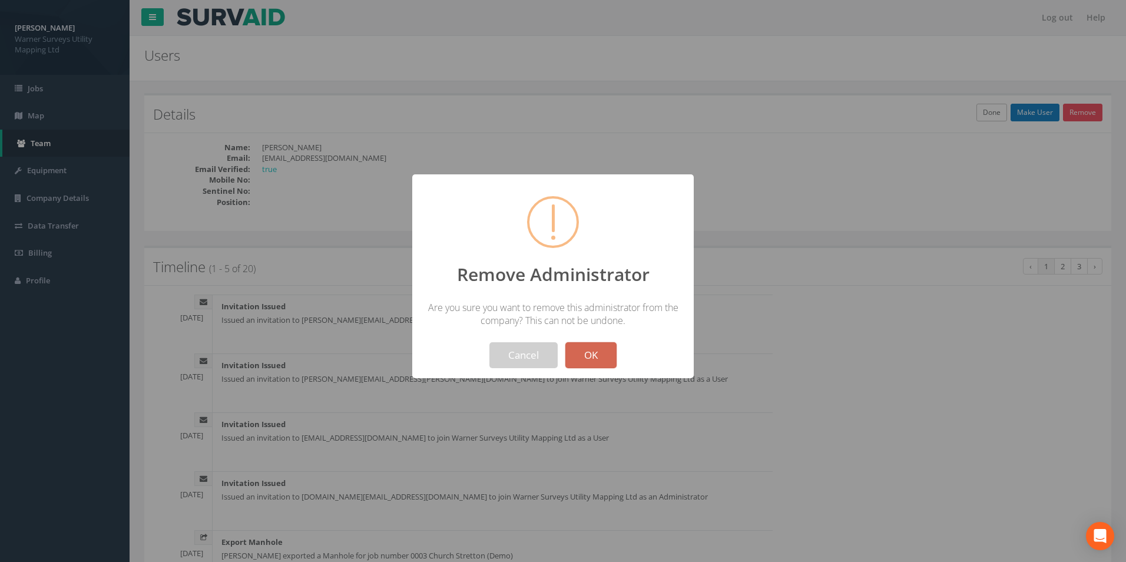
click at [597, 353] on button "OK" at bounding box center [591, 355] width 51 height 26
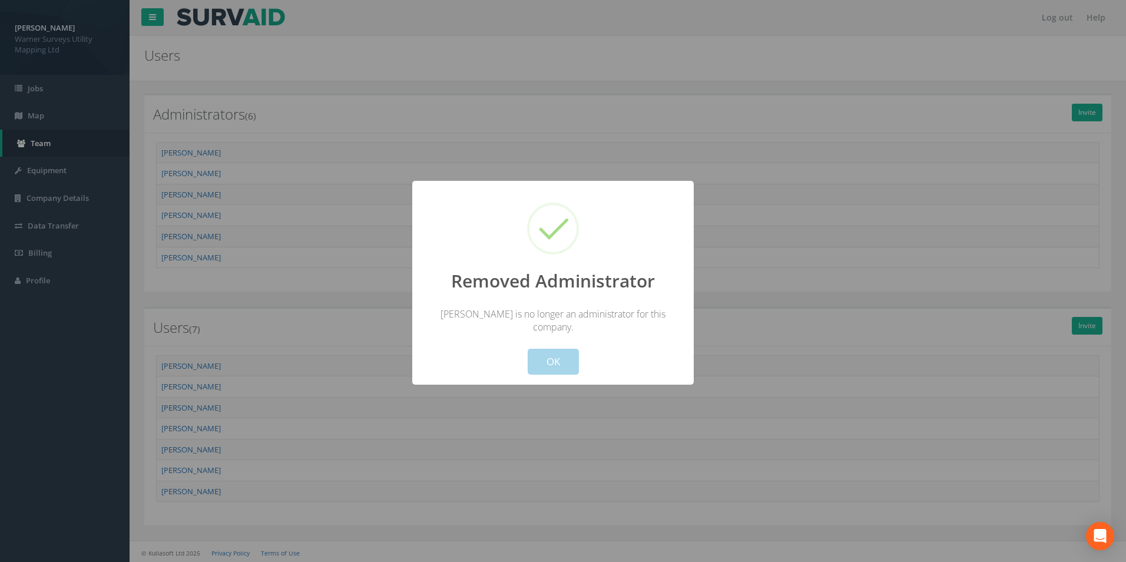
click at [542, 360] on button "OK" at bounding box center [553, 362] width 51 height 26
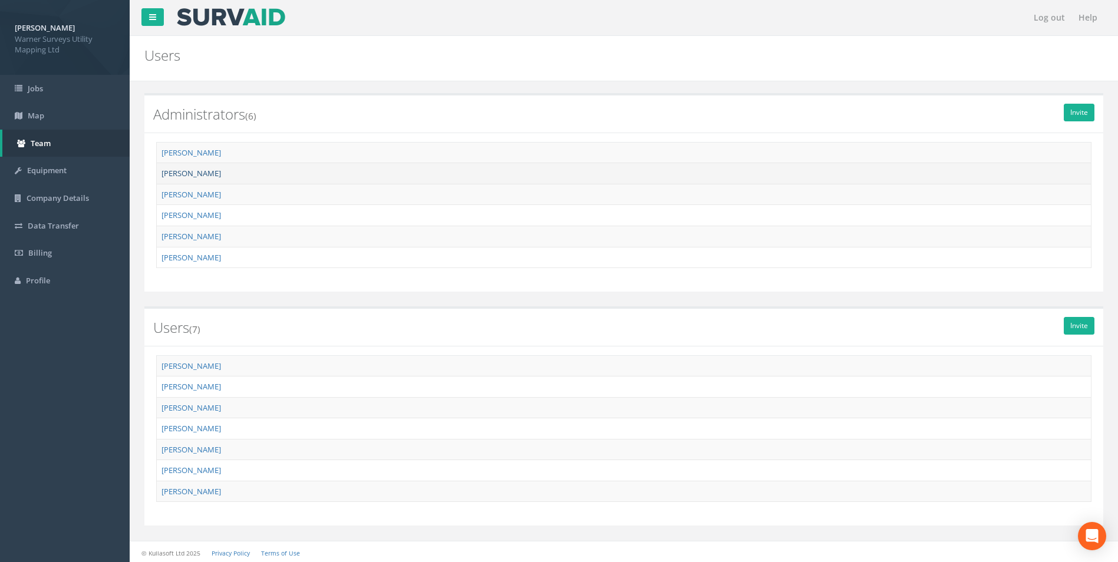
click at [201, 177] on link "[PERSON_NAME]" at bounding box center [190, 173] width 59 height 11
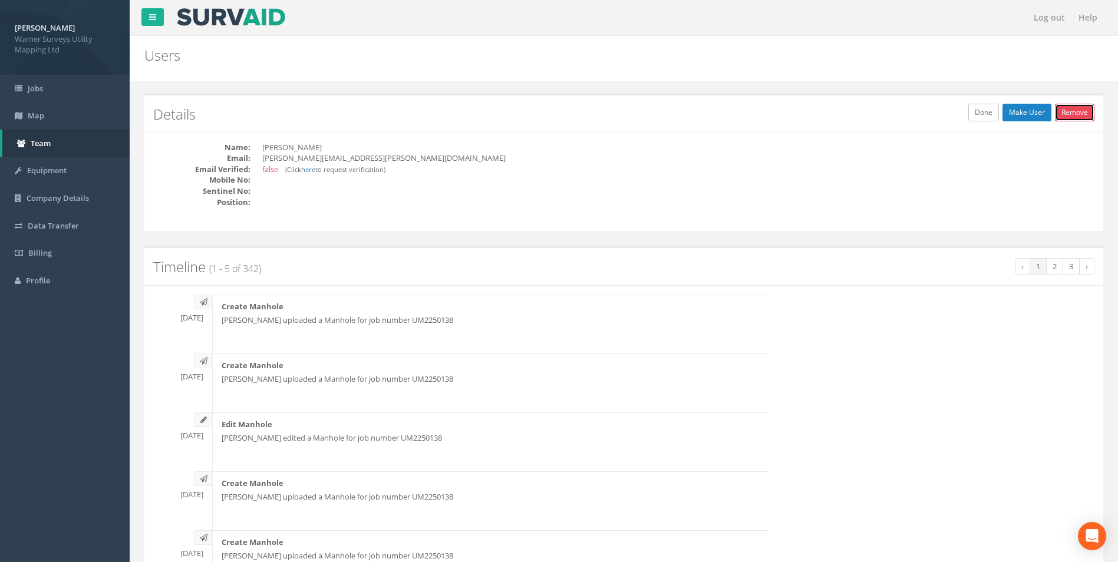
click at [1087, 115] on link "Remove" at bounding box center [1074, 113] width 39 height 18
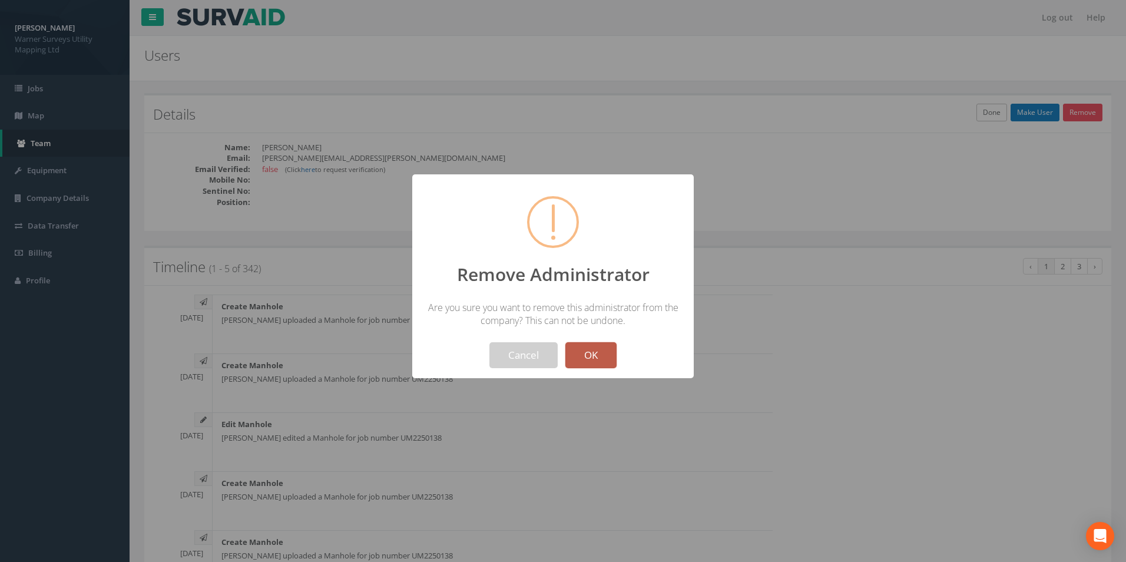
click at [576, 348] on button "OK" at bounding box center [591, 355] width 51 height 26
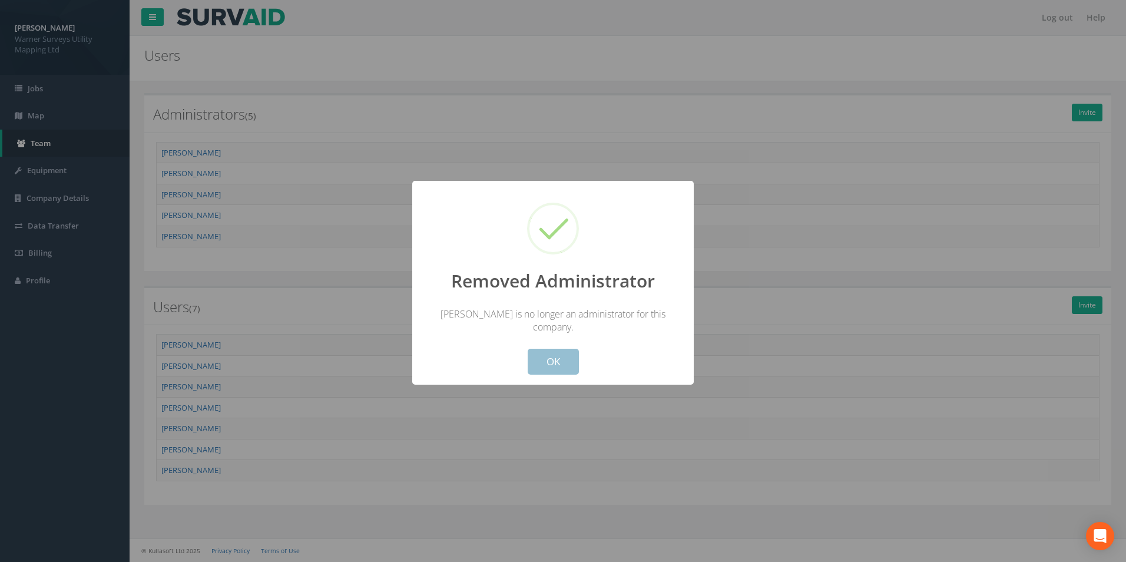
click at [571, 349] on button "OK" at bounding box center [553, 362] width 51 height 26
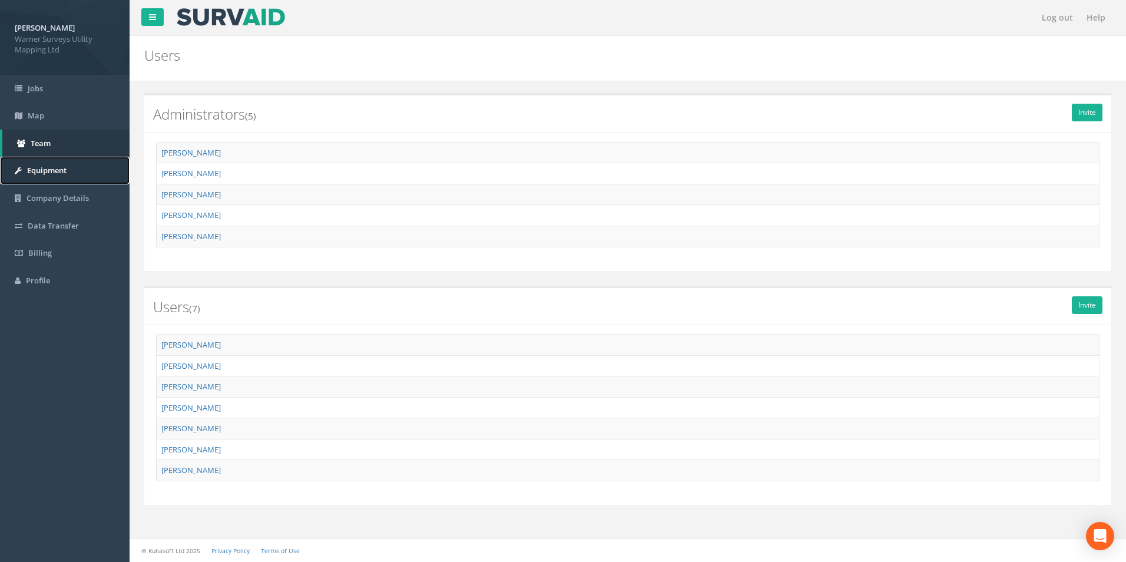
click at [55, 171] on span "Equipment" at bounding box center [46, 170] width 39 height 11
